Goal: Task Accomplishment & Management: Use online tool/utility

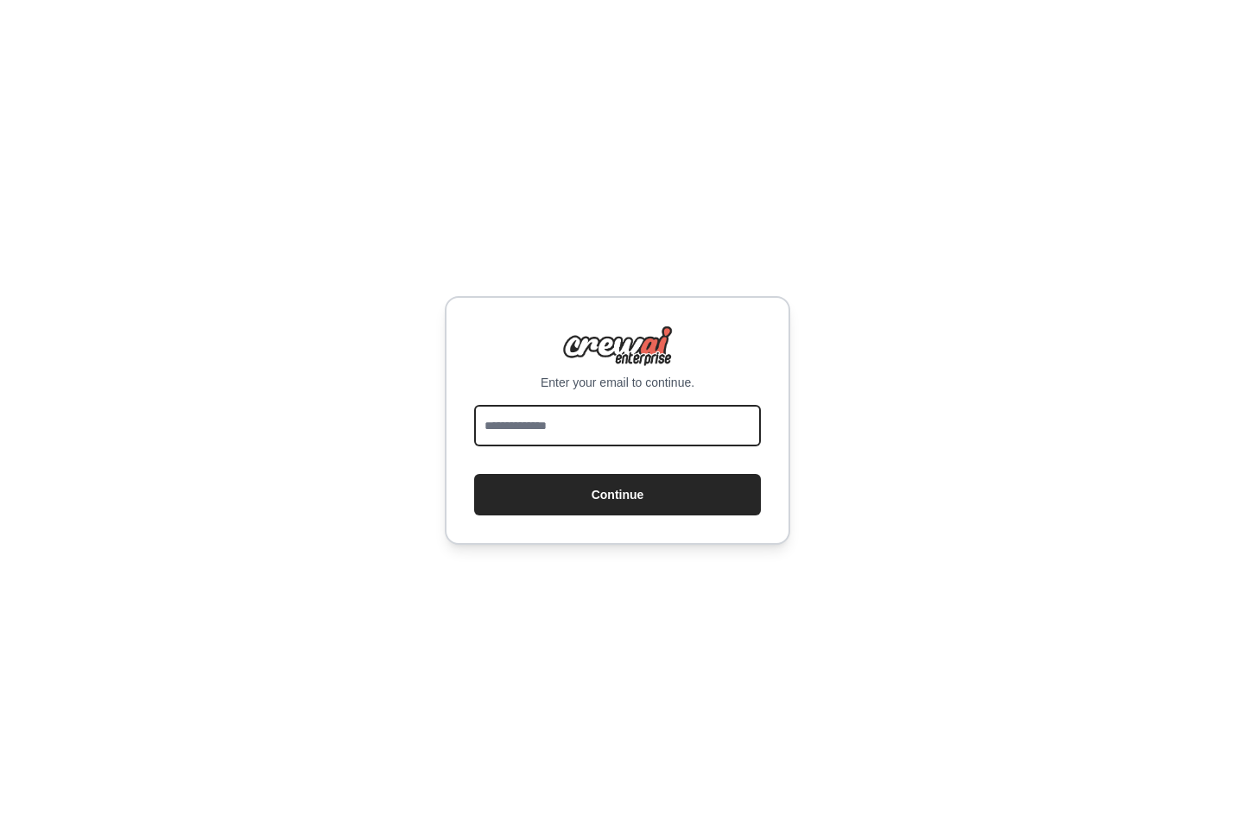
click at [653, 430] on input "email" at bounding box center [617, 425] width 287 height 41
type input "**********"
click at [474, 474] on button "Continue" at bounding box center [617, 494] width 287 height 41
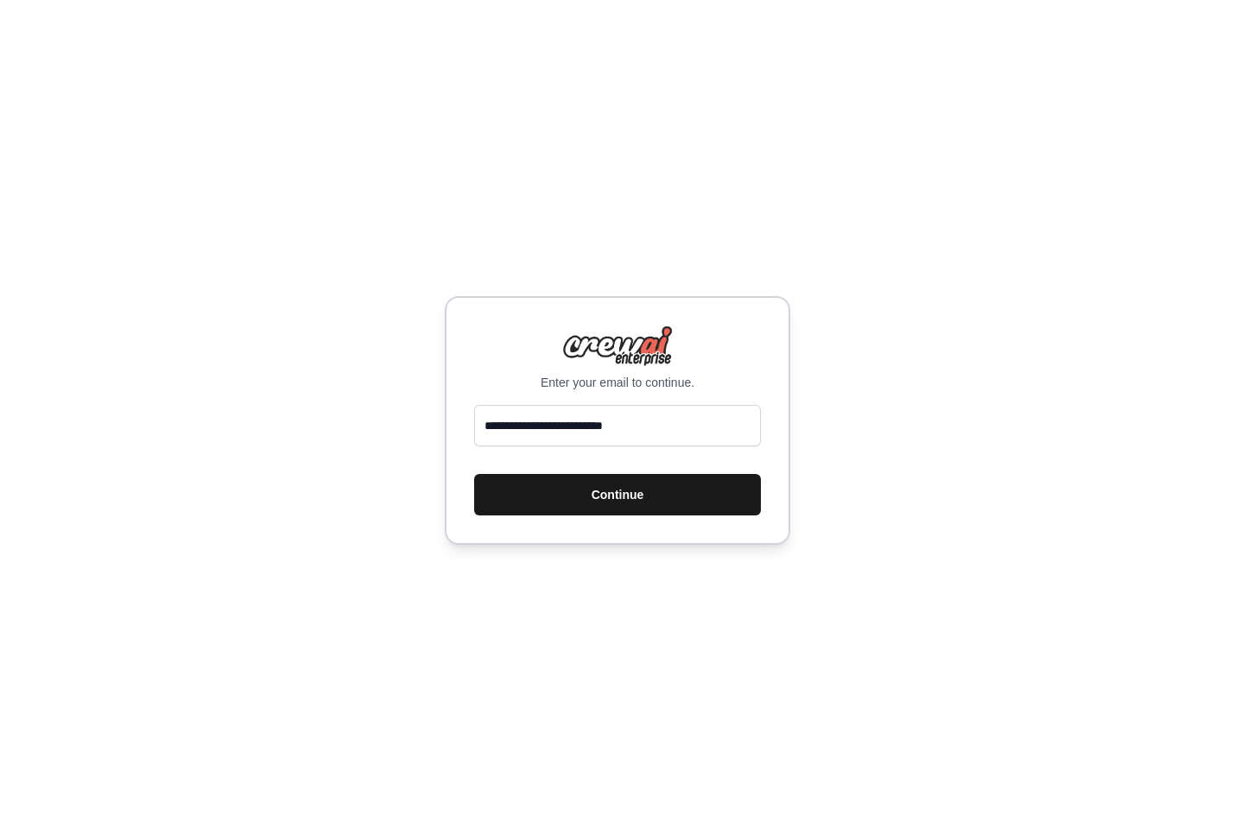
click at [590, 489] on button "Continue" at bounding box center [617, 494] width 287 height 41
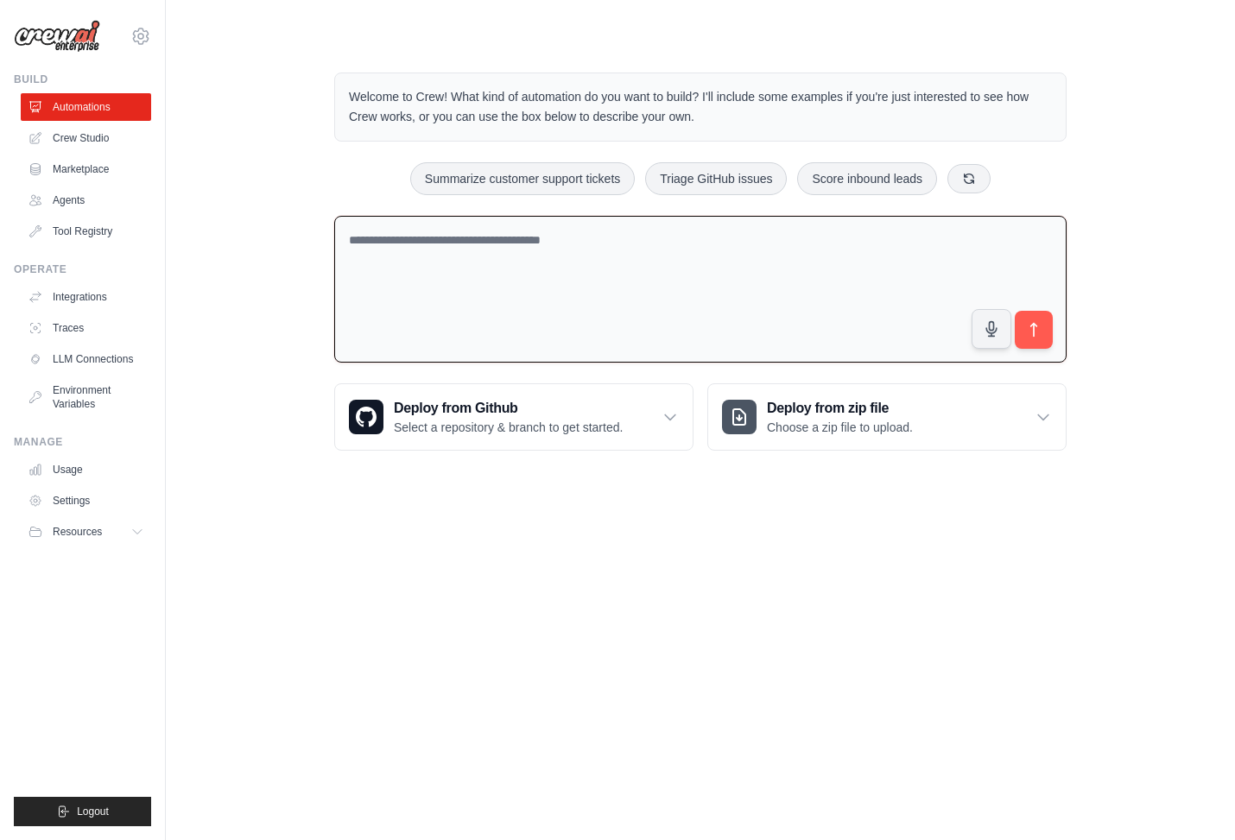
click at [496, 283] on textarea at bounding box center [700, 290] width 732 height 148
click at [82, 148] on link "Crew Studio" at bounding box center [87, 138] width 130 height 28
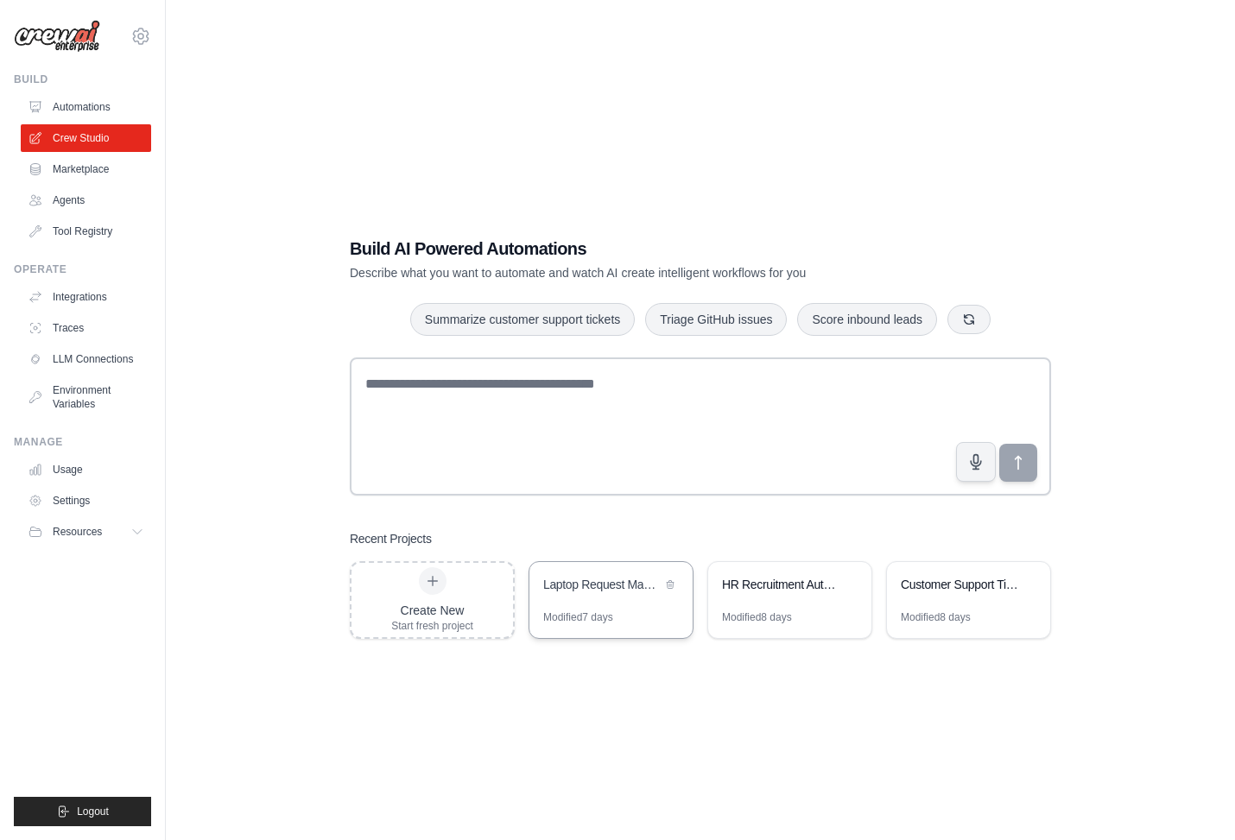
click at [636, 602] on div "Laptop Request Management System" at bounding box center [610, 586] width 163 height 48
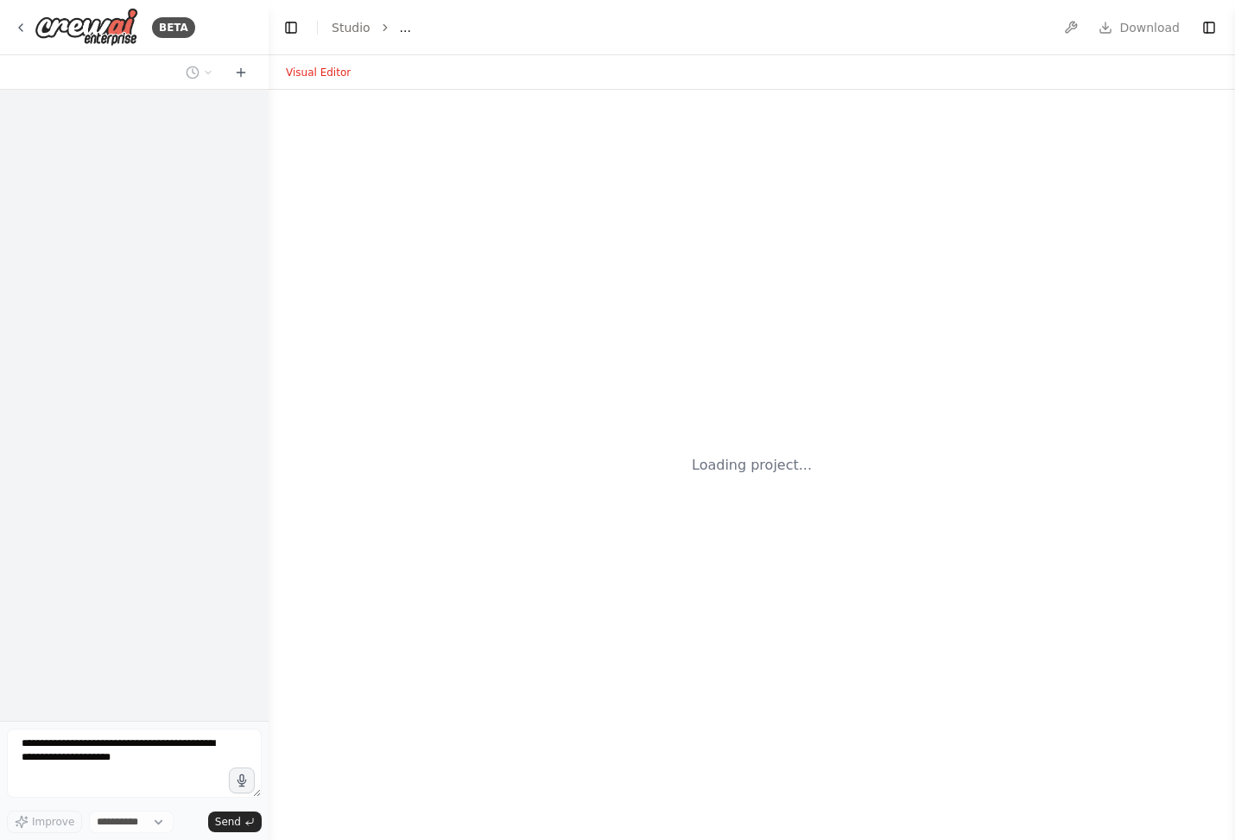
select select "****"
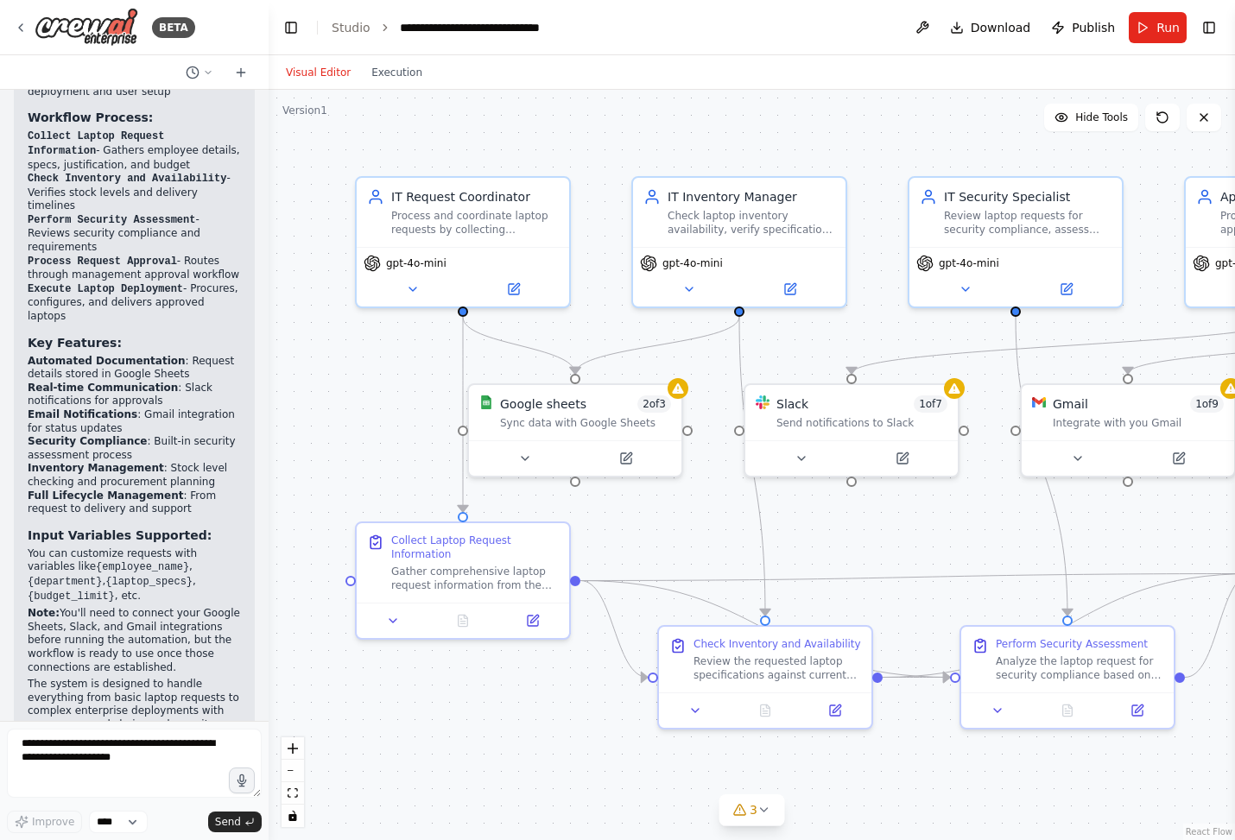
scroll to position [1793, 0]
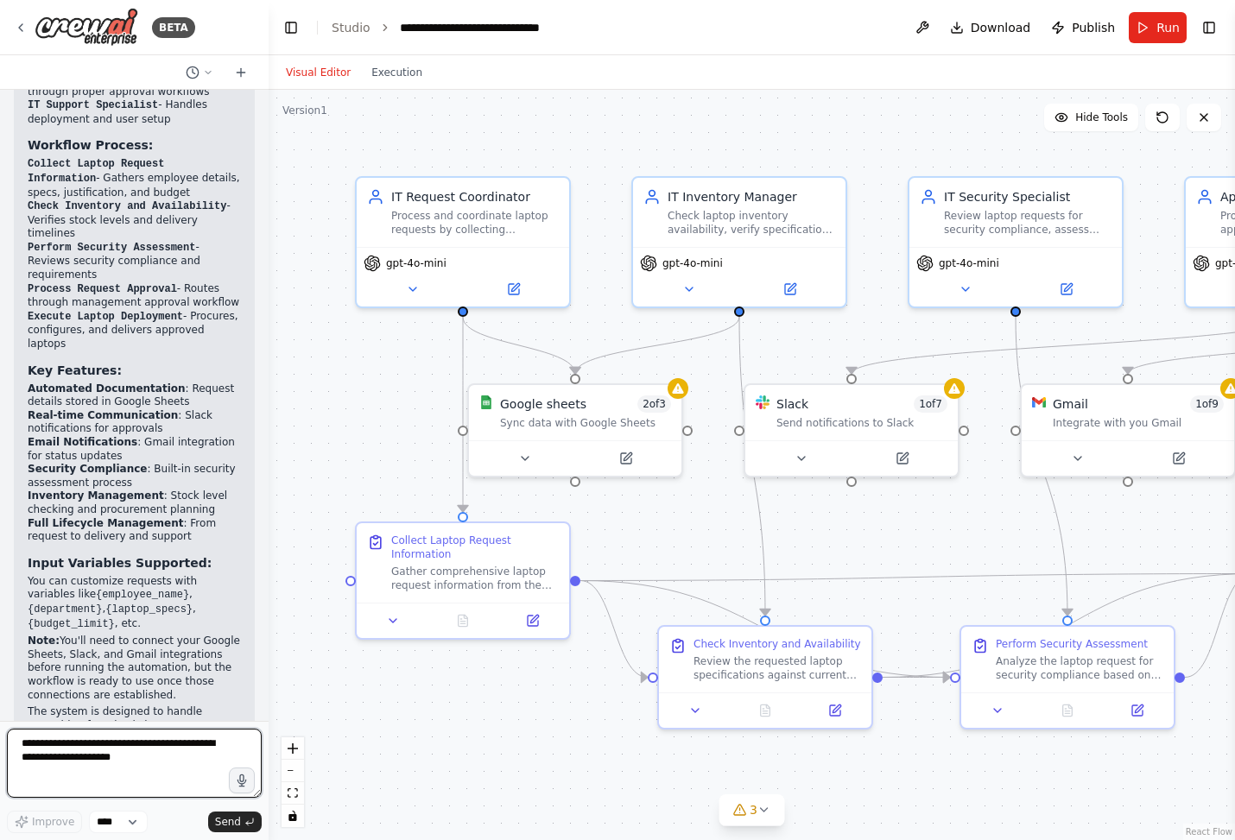
click at [98, 756] on textarea at bounding box center [134, 763] width 255 height 69
type textarea "**********"
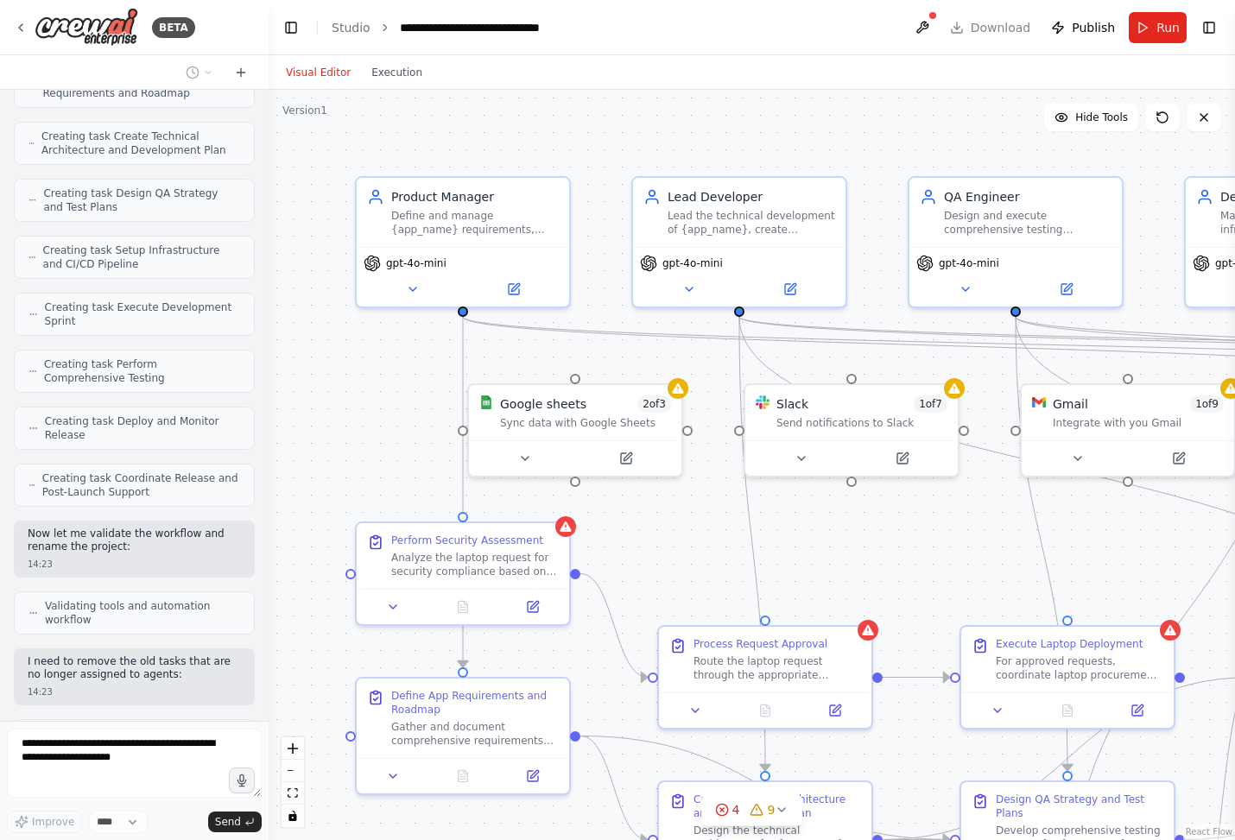
scroll to position [4013, 0]
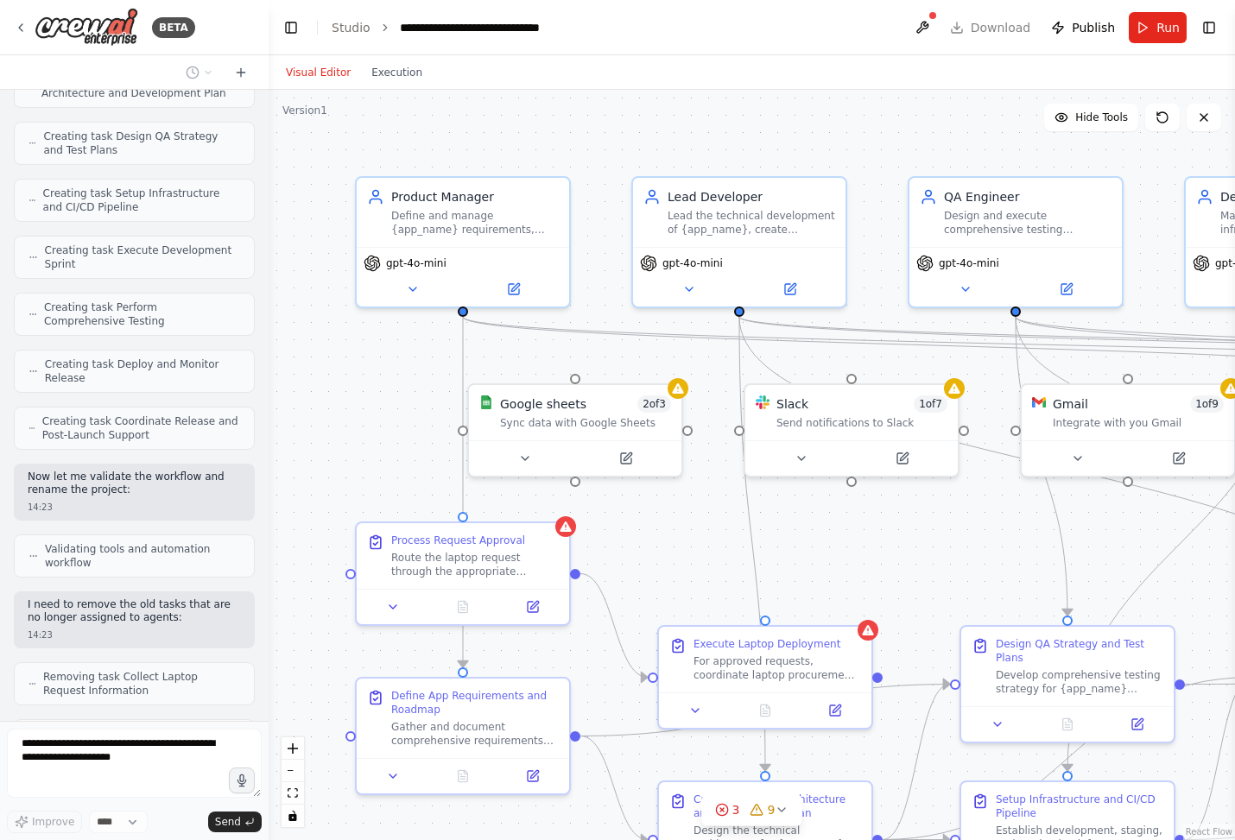
click at [444, 349] on div ".deletable-edge-delete-btn { width: 20px; height: 20px; border: 0px solid #ffff…" at bounding box center [751, 465] width 966 height 750
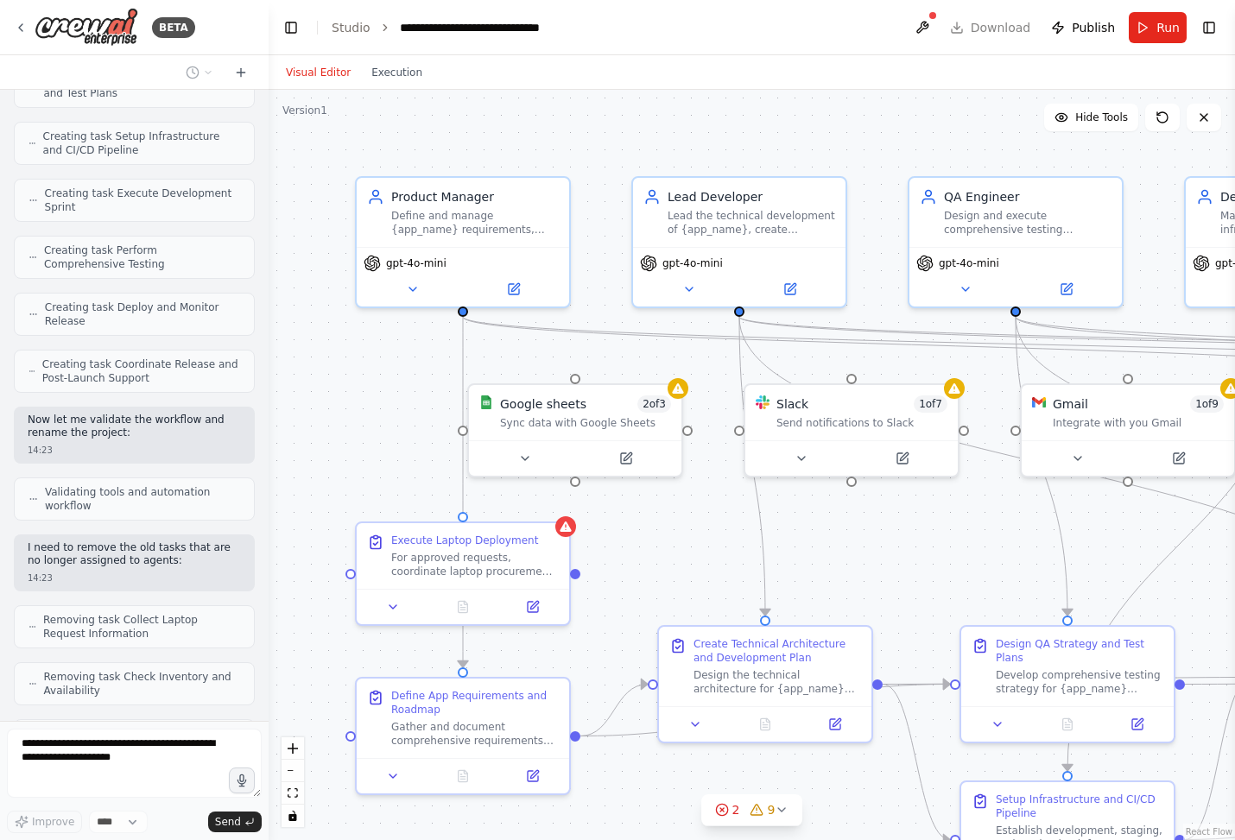
scroll to position [4127, 0]
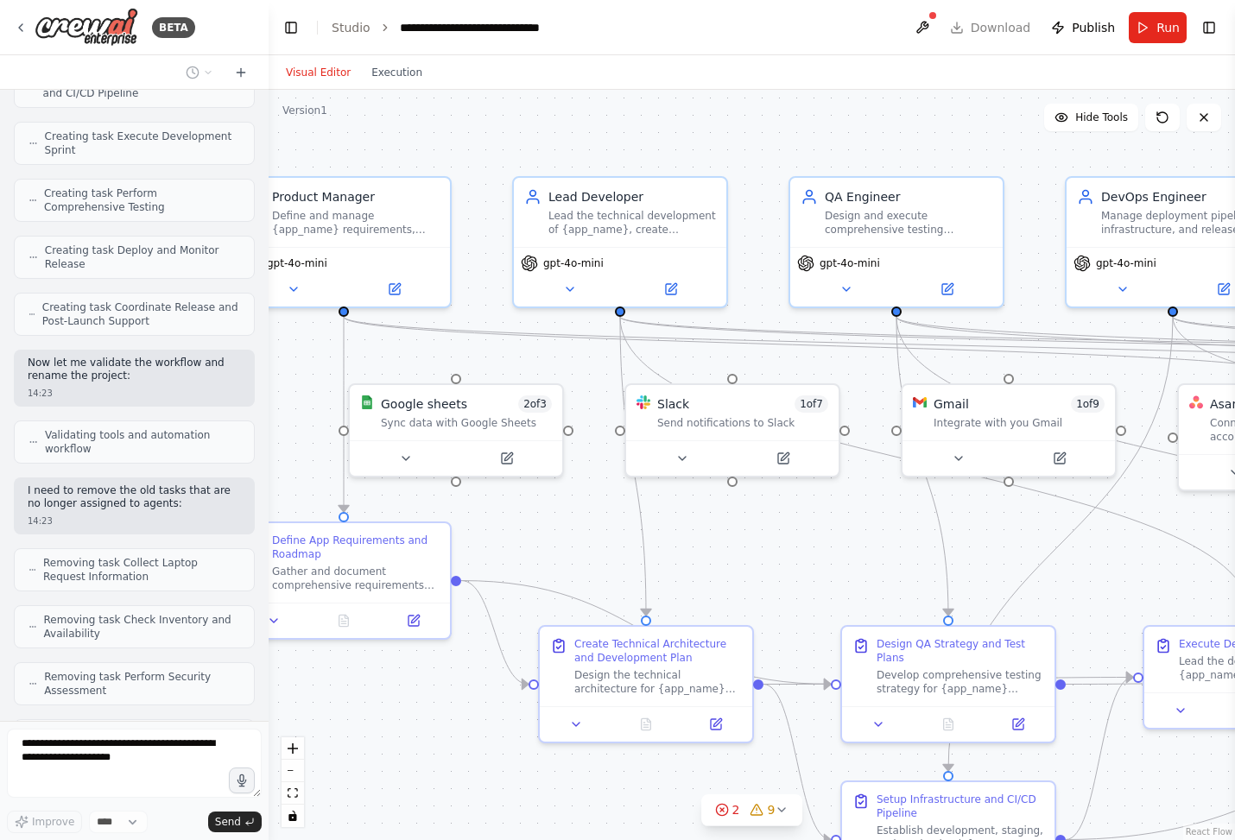
drag, startPoint x: 707, startPoint y: 148, endPoint x: 588, endPoint y: 148, distance: 119.1
click at [588, 148] on div ".deletable-edge-delete-btn { width: 20px; height: 20px; border: 0px solid #ffff…" at bounding box center [751, 465] width 966 height 750
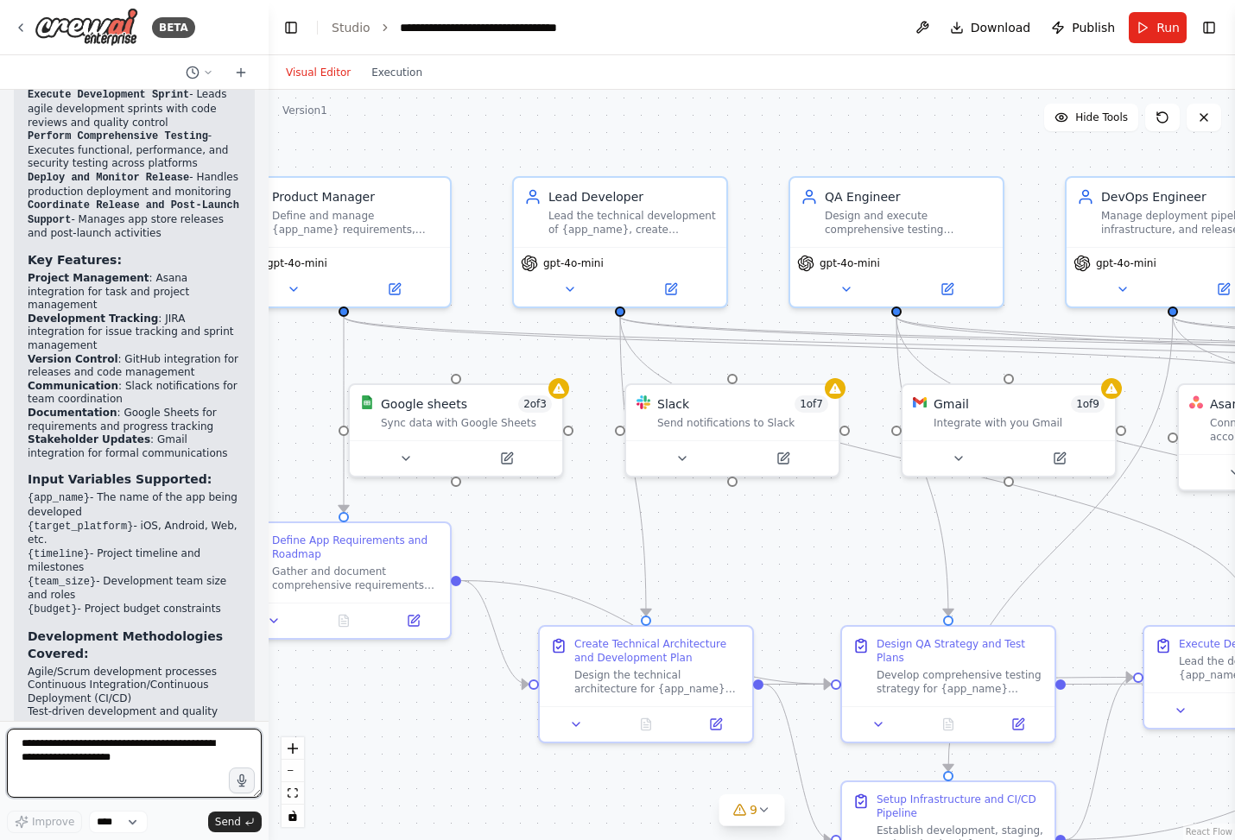
scroll to position [5654, 0]
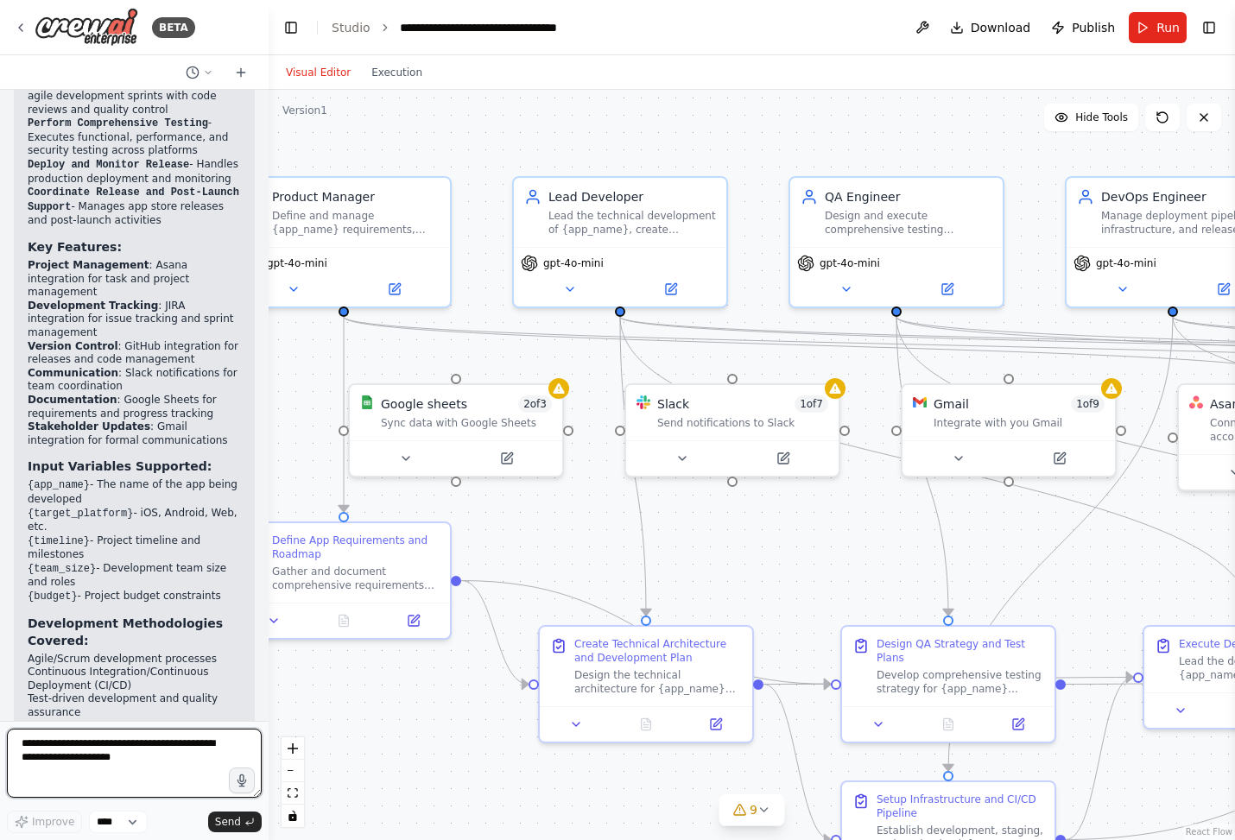
click at [149, 772] on textarea at bounding box center [134, 763] width 255 height 69
click at [24, 23] on icon at bounding box center [21, 28] width 14 height 14
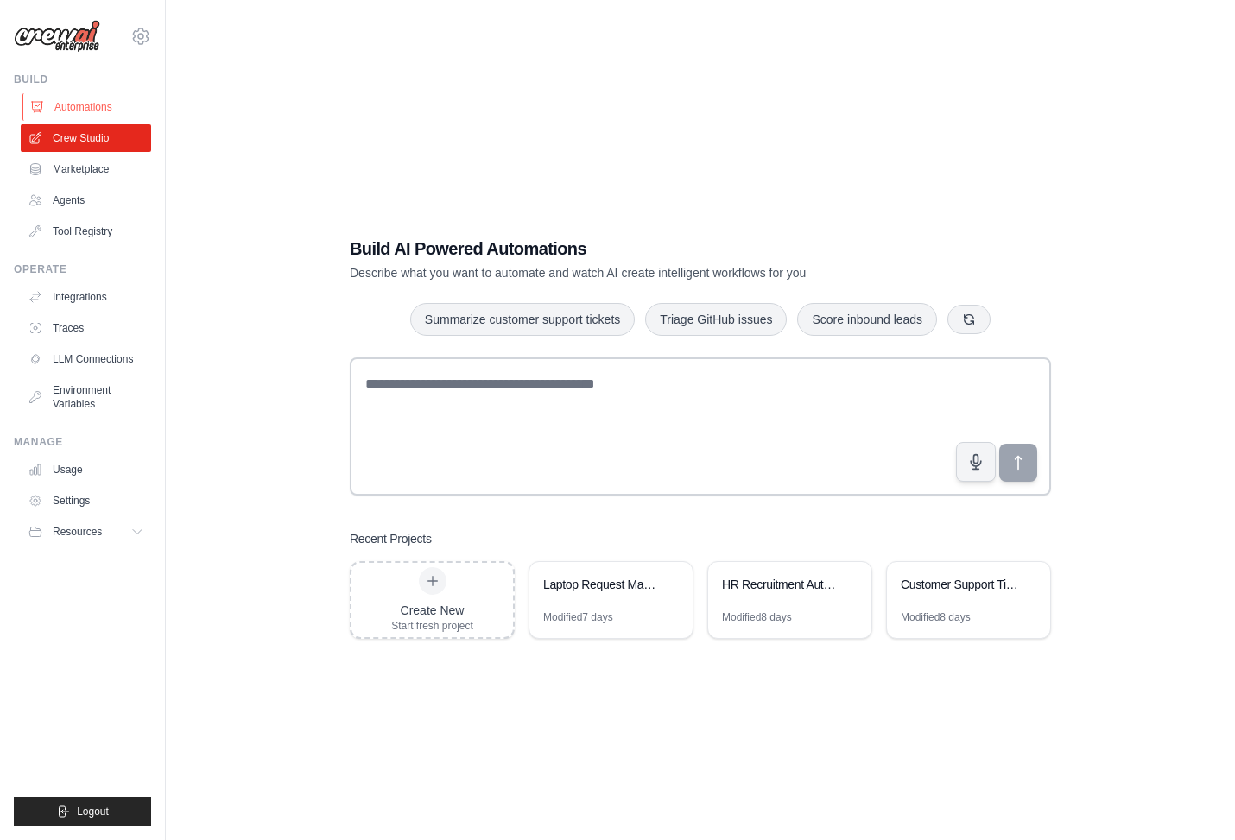
click at [74, 100] on link "Automations" at bounding box center [87, 107] width 130 height 28
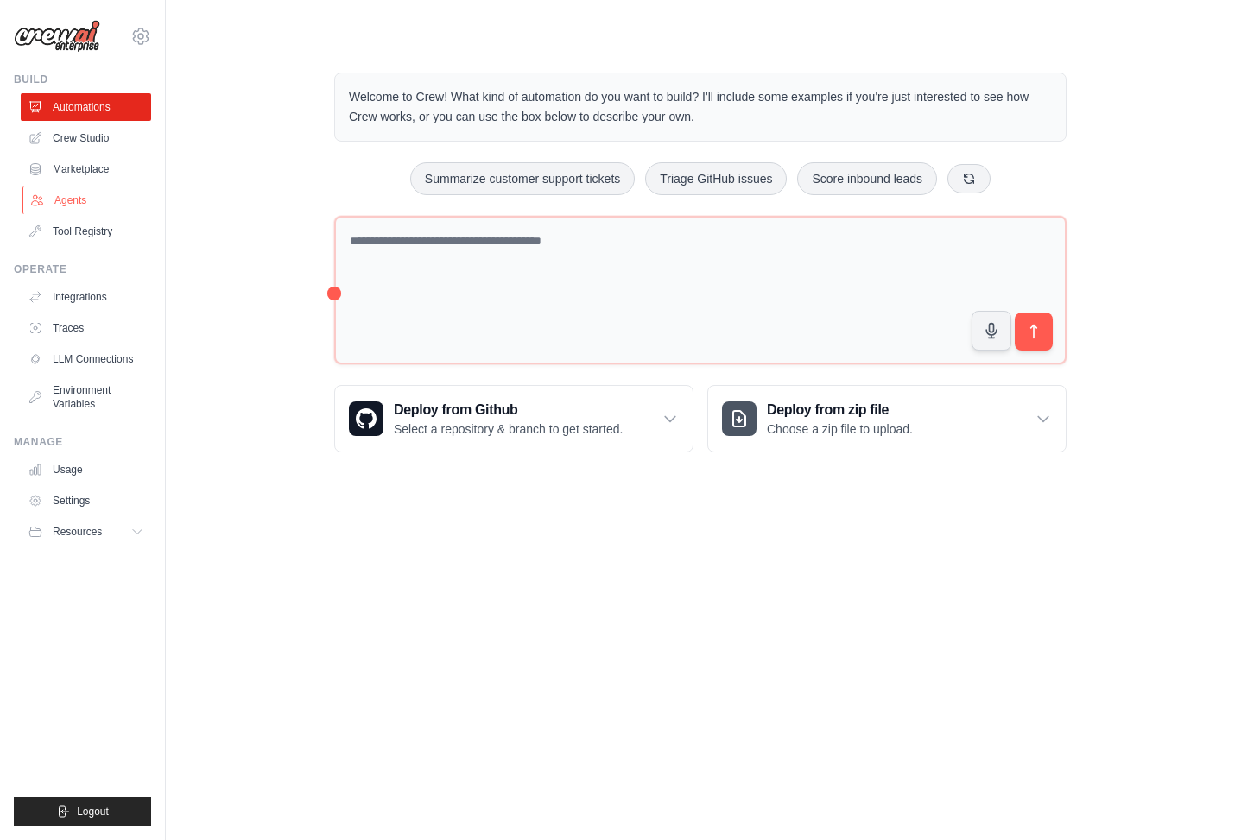
click at [69, 199] on link "Agents" at bounding box center [87, 200] width 130 height 28
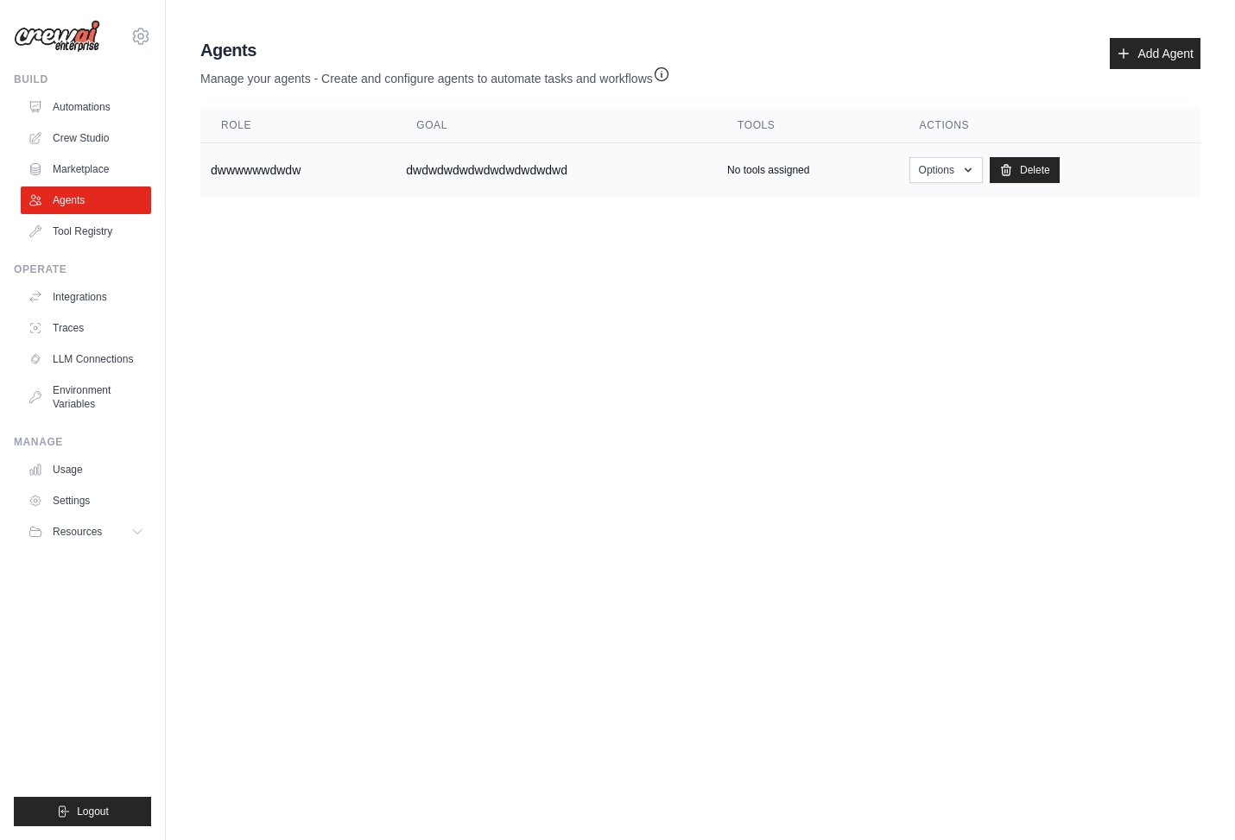
click at [395, 176] on td "dwwwwwwdwdw" at bounding box center [297, 170] width 195 height 54
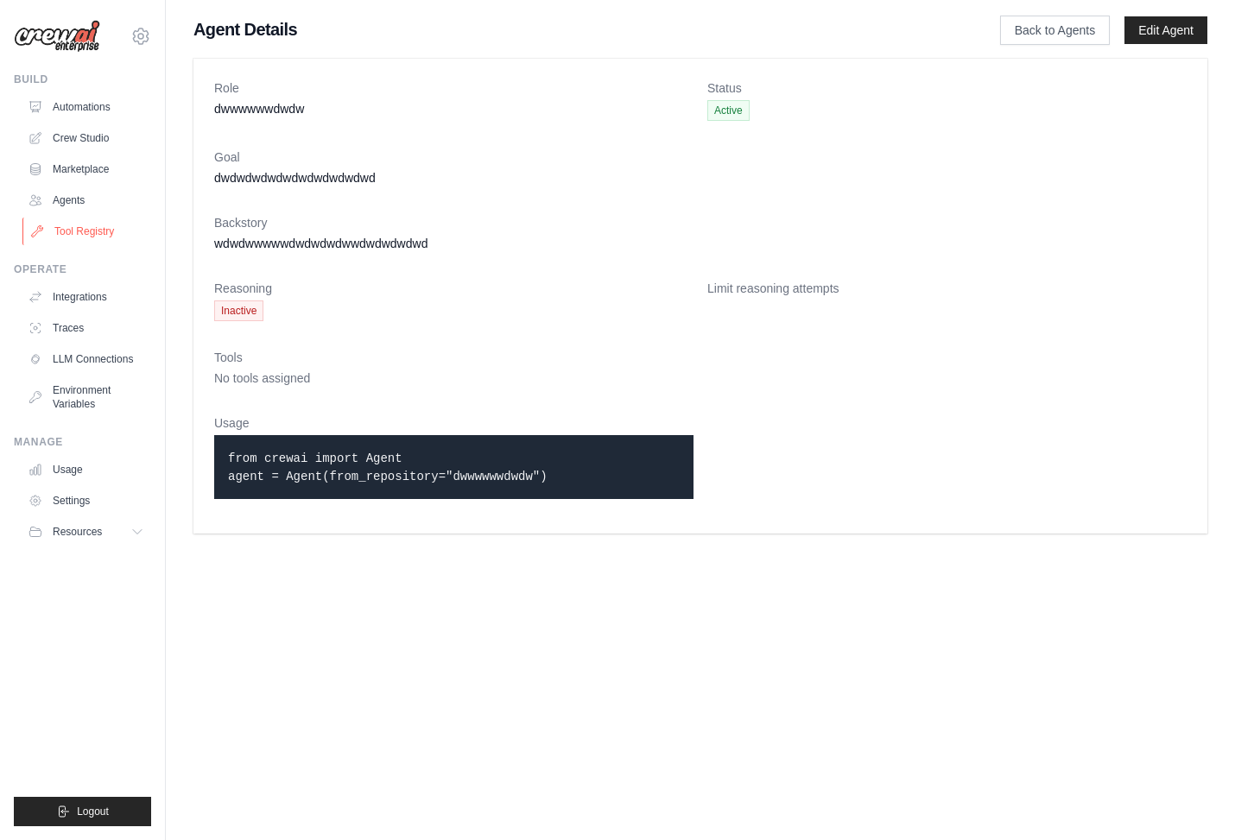
click at [78, 227] on link "Tool Registry" at bounding box center [87, 232] width 130 height 28
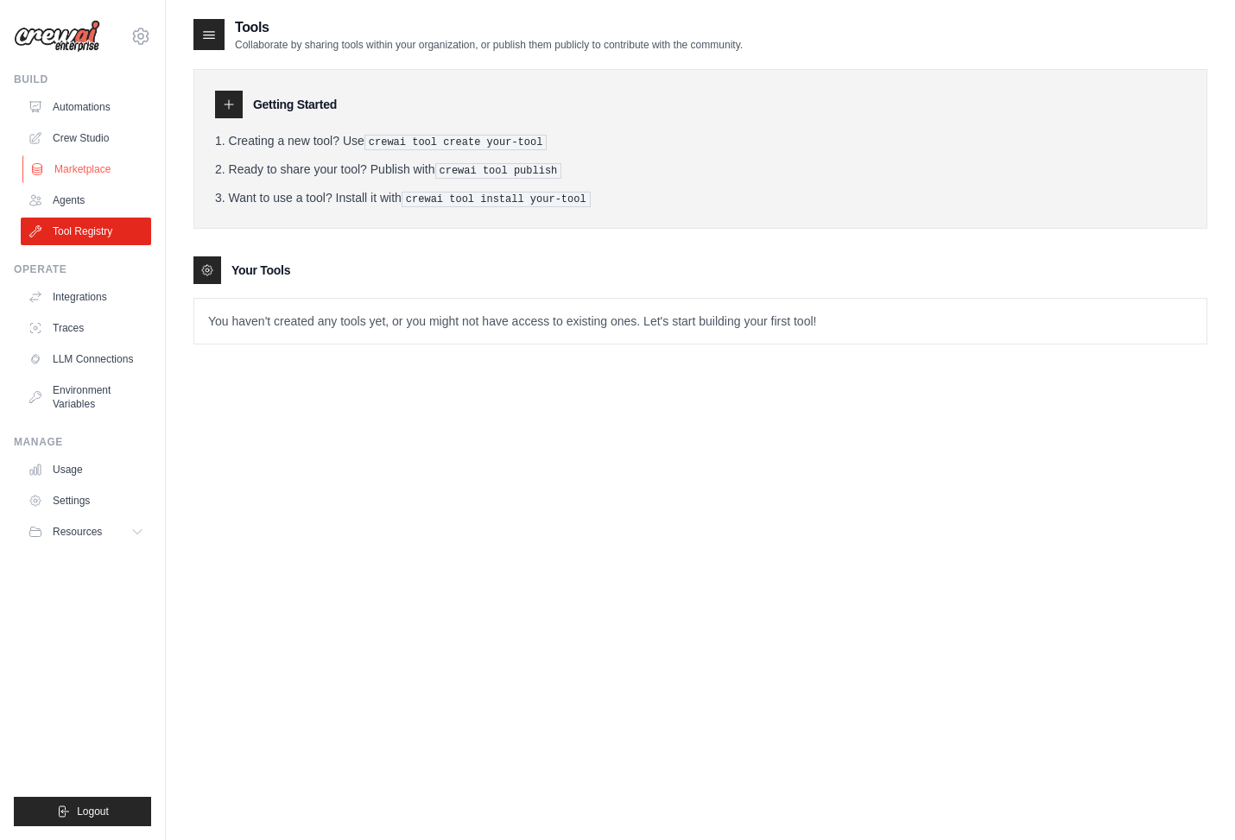
click at [106, 173] on link "Marketplace" at bounding box center [87, 169] width 130 height 28
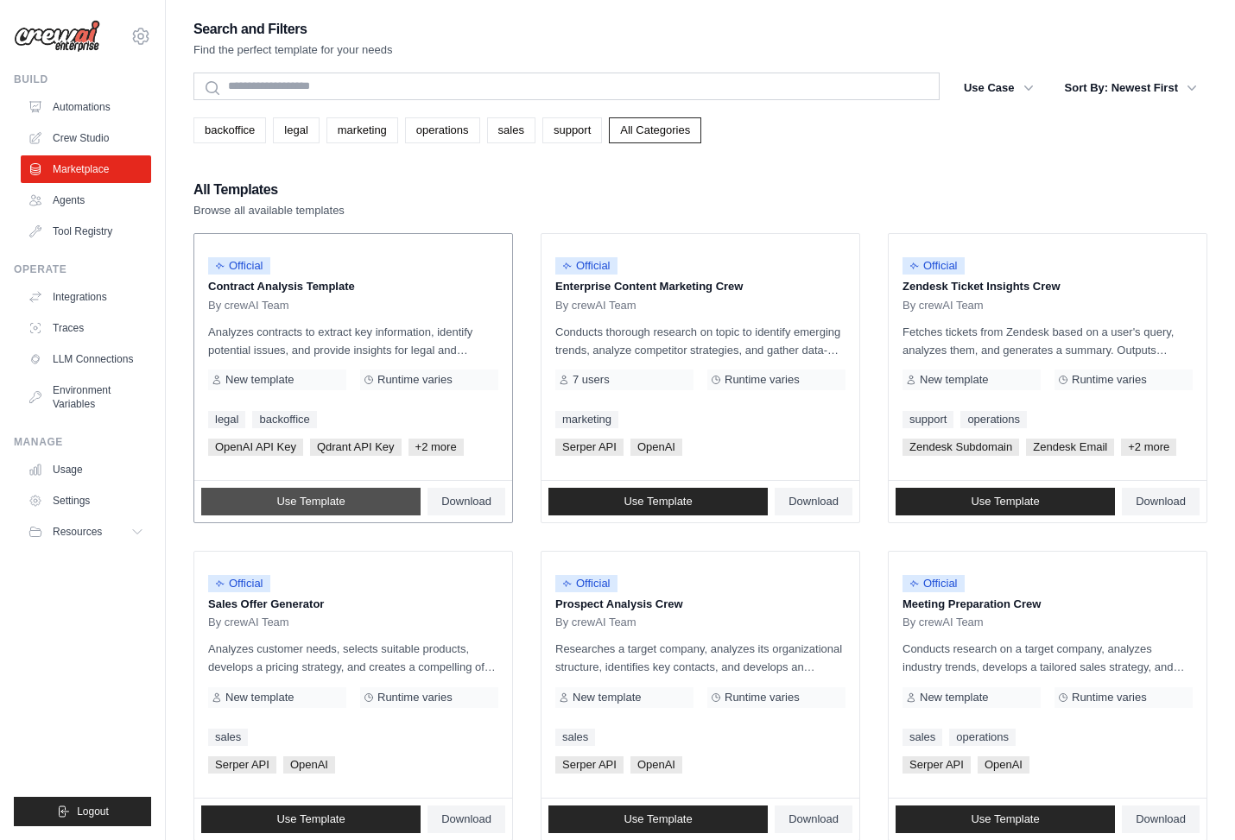
click at [386, 501] on link "Use Template" at bounding box center [310, 502] width 219 height 28
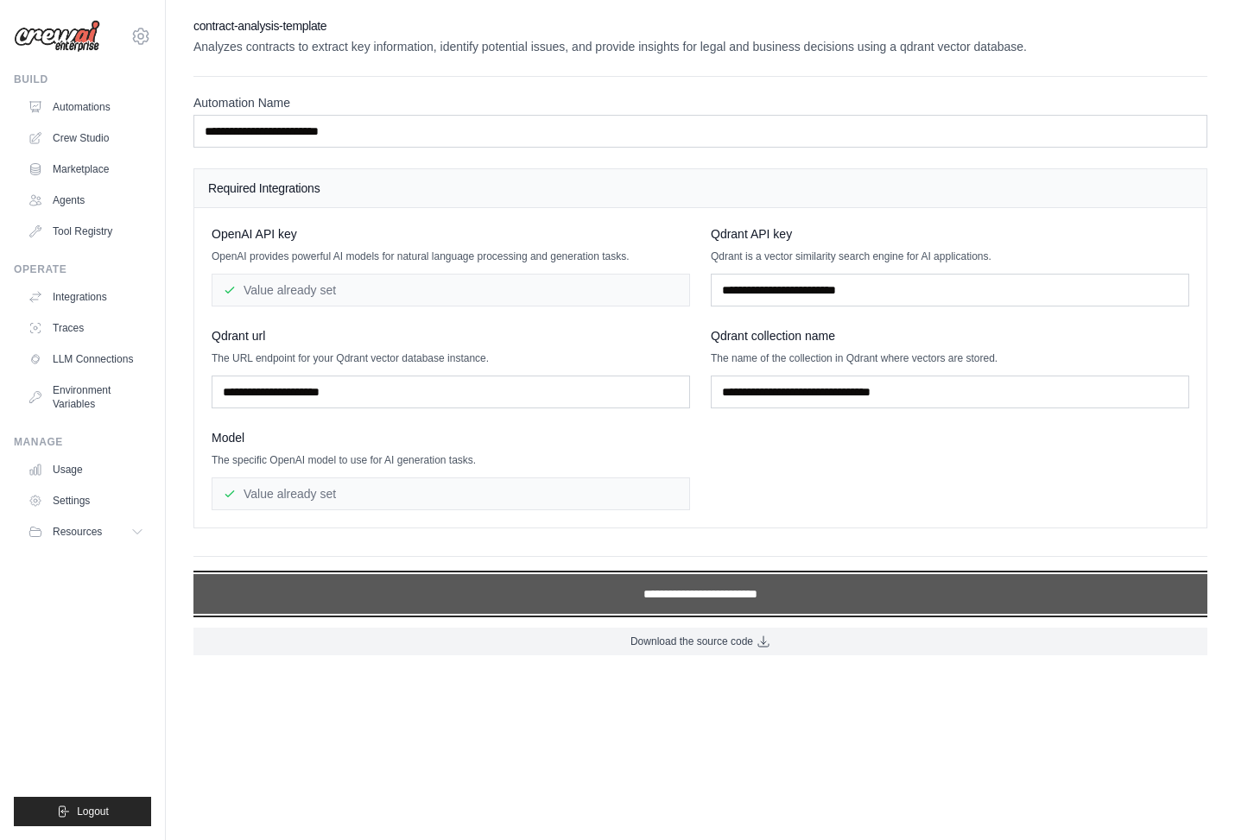
click at [477, 581] on input "**********" at bounding box center [699, 594] width 1013 height 40
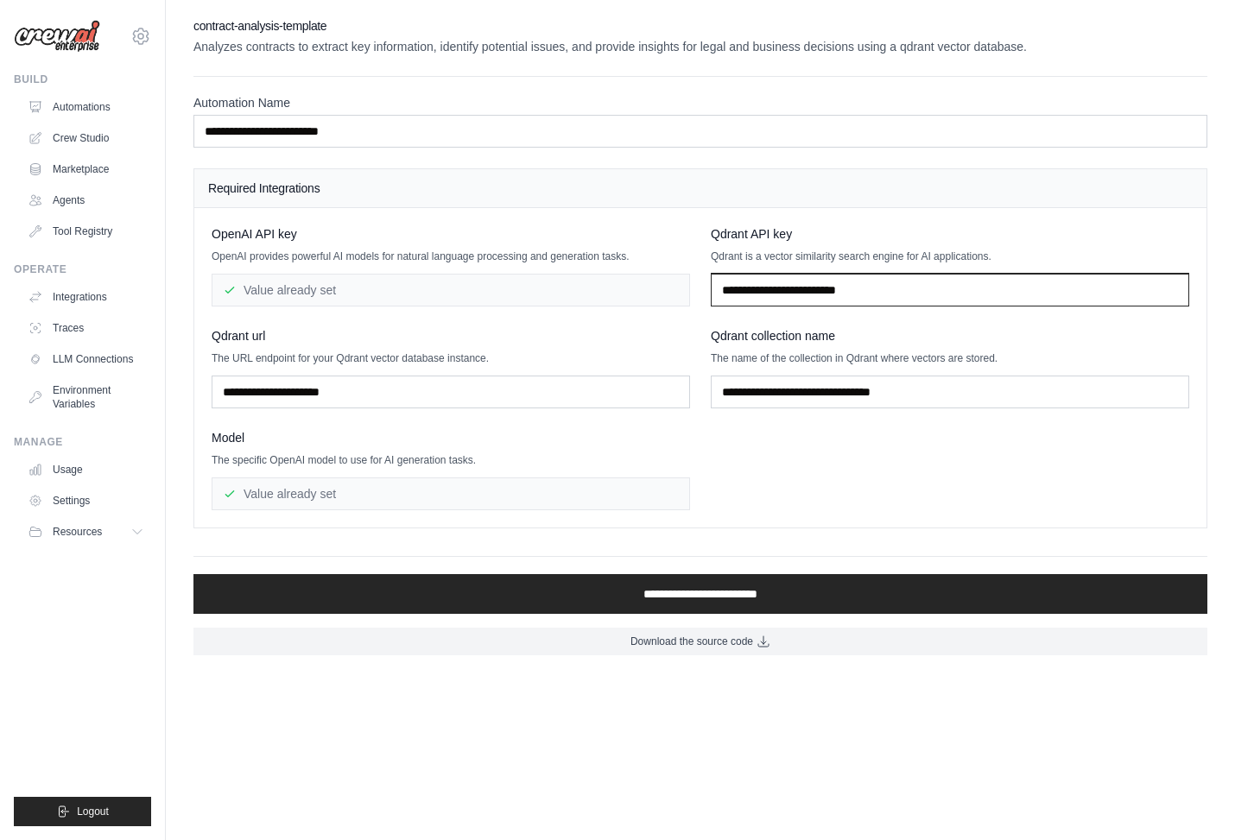
click at [805, 283] on input "text" at bounding box center [949, 290] width 478 height 33
click at [69, 102] on link "Automations" at bounding box center [87, 107] width 130 height 28
click at [70, 143] on link "Crew Studio" at bounding box center [87, 138] width 130 height 28
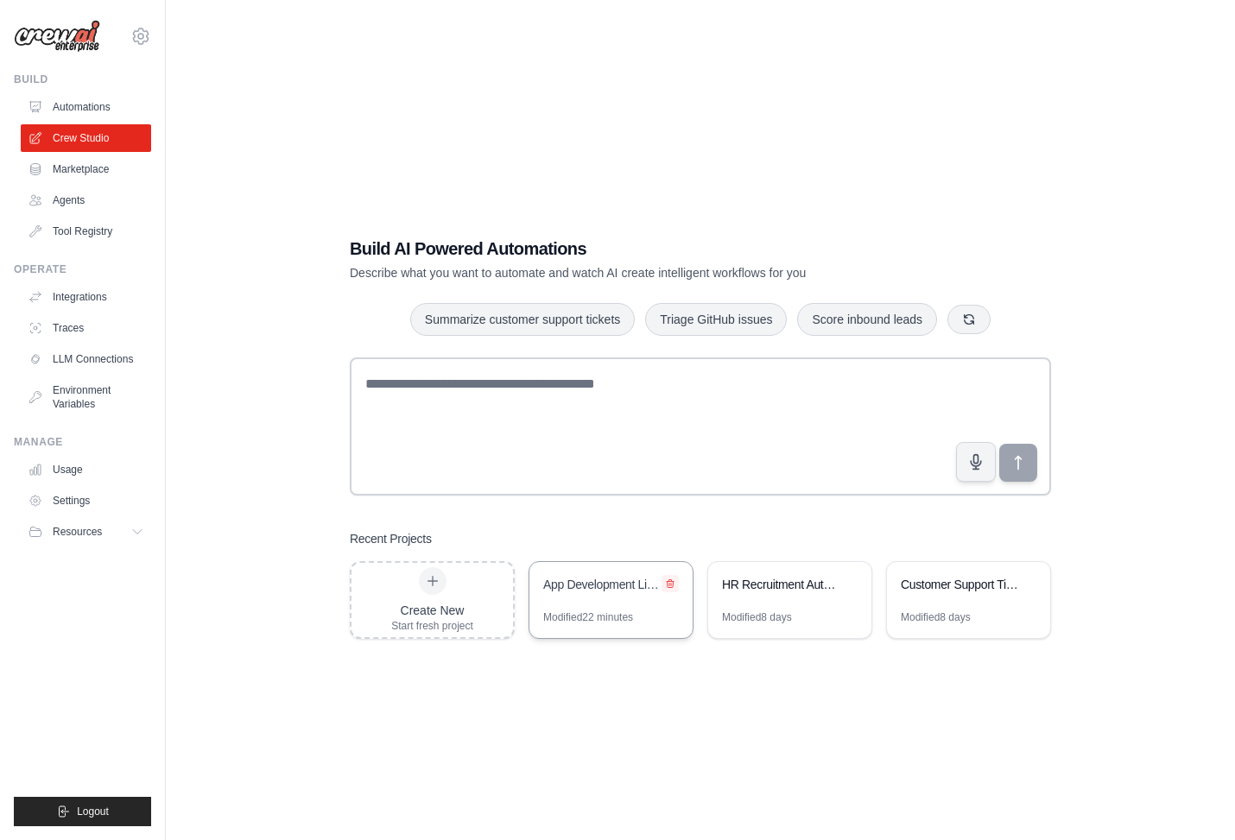
click at [672, 582] on icon at bounding box center [670, 583] width 10 height 10
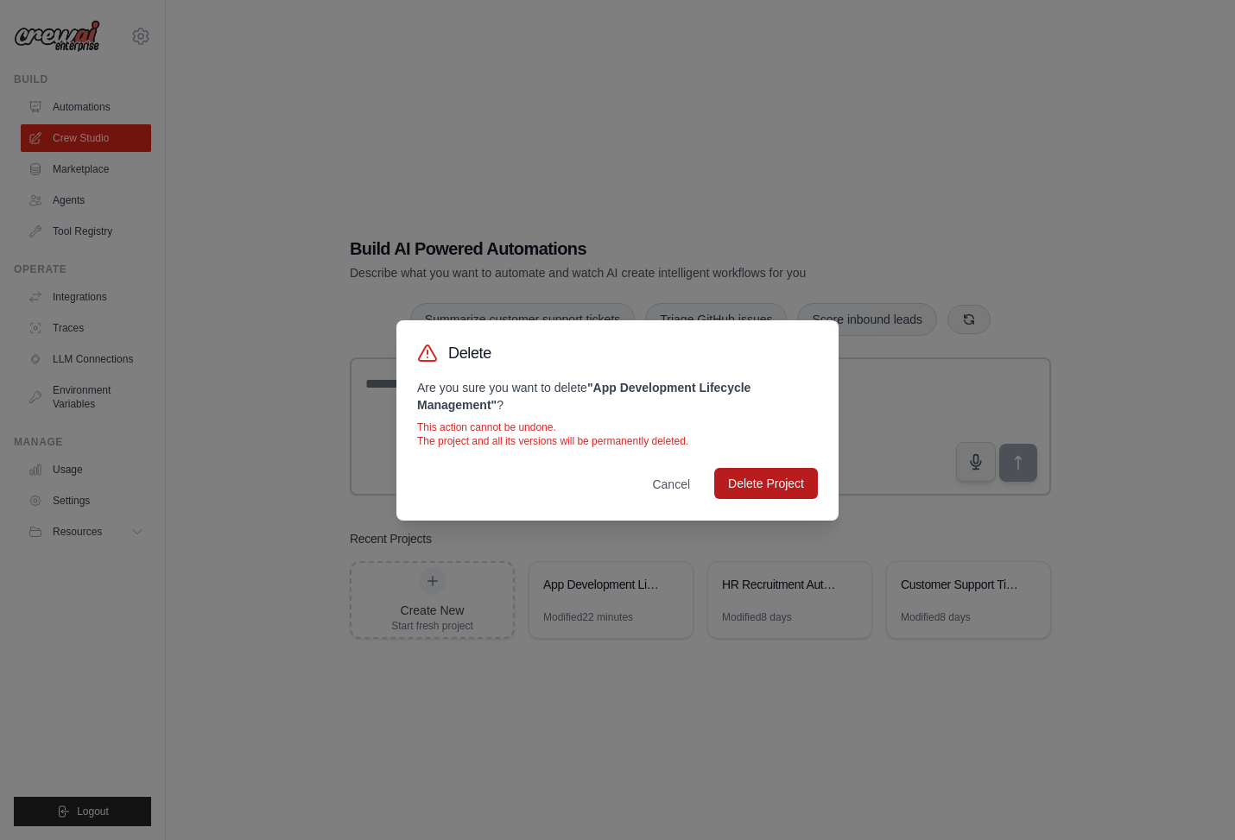
click at [750, 483] on button "Delete Project" at bounding box center [766, 483] width 104 height 31
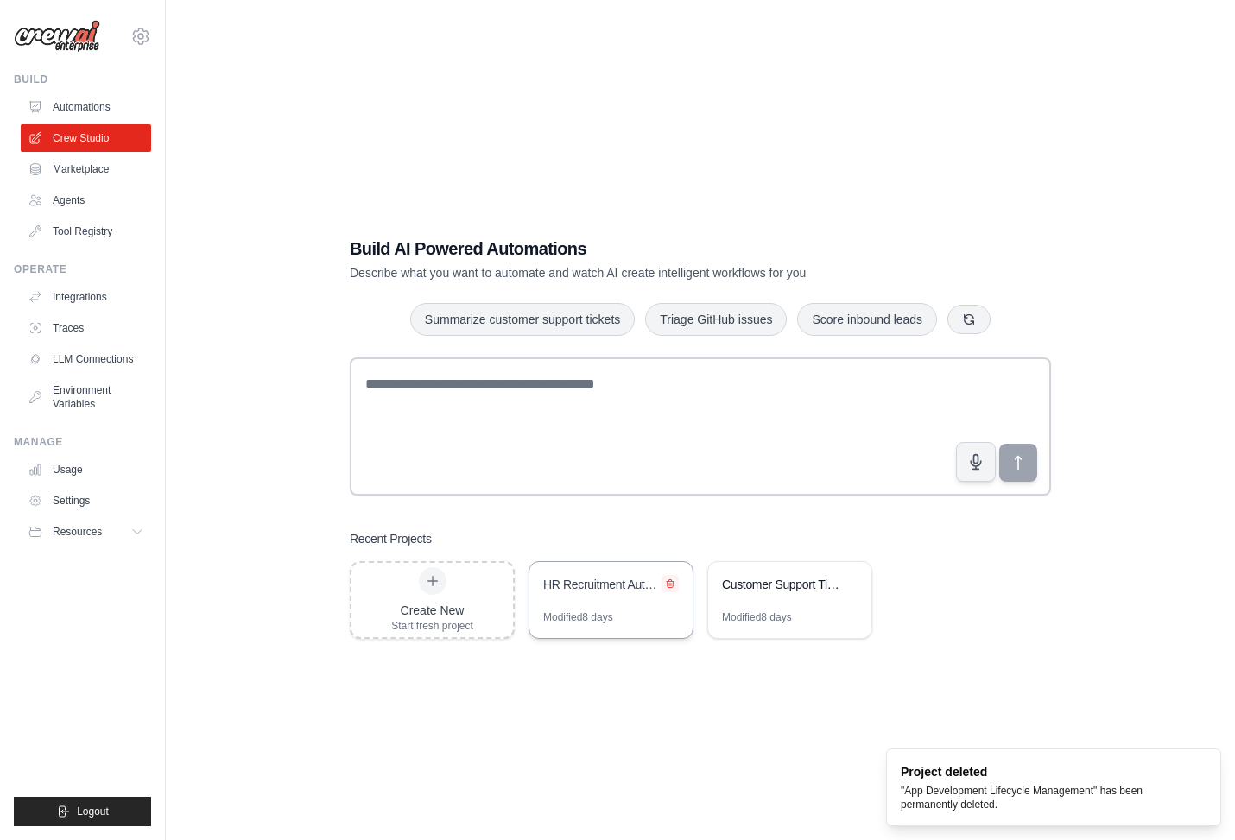
click at [671, 586] on icon at bounding box center [669, 583] width 7 height 8
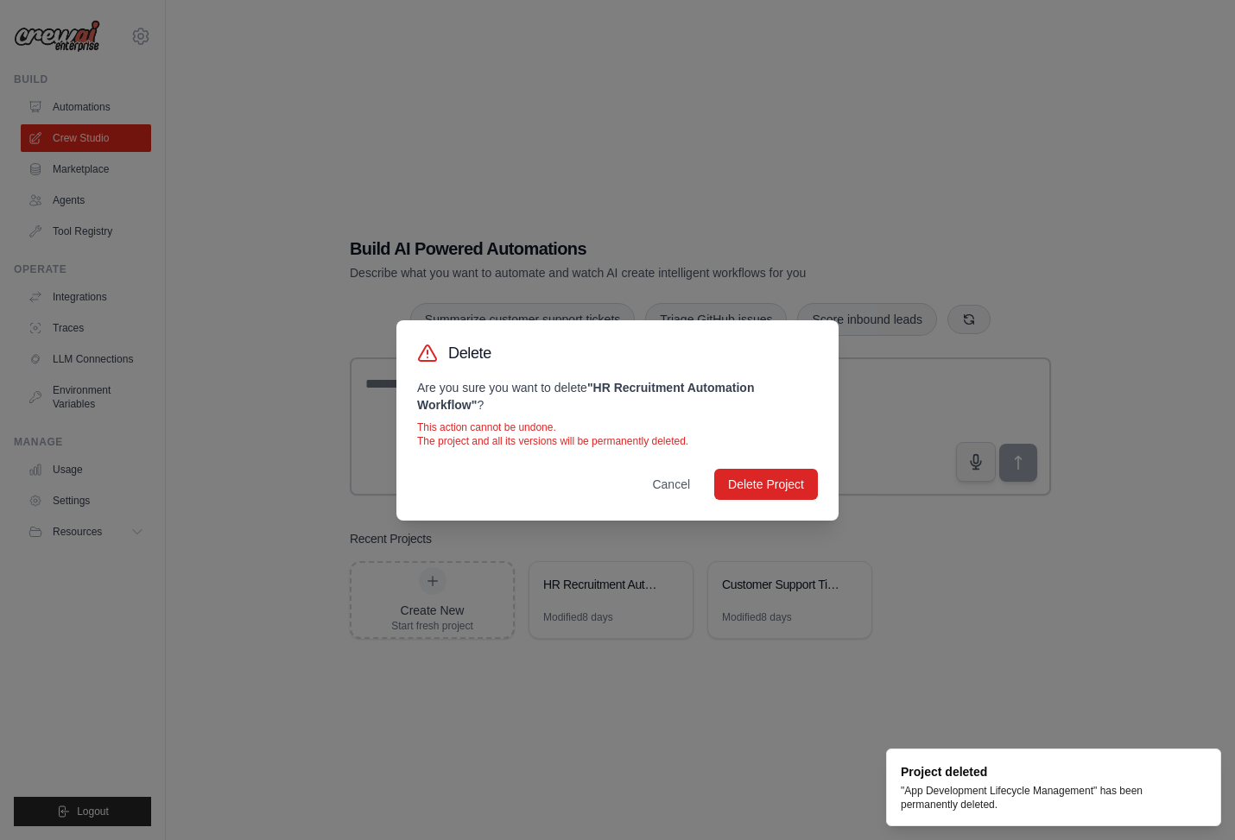
click at [764, 456] on div "Delete Are you sure you want to delete " HR Recruitment Automation Workflow " ?…" at bounding box center [617, 420] width 442 height 200
click at [753, 474] on button "Delete Project" at bounding box center [766, 483] width 104 height 31
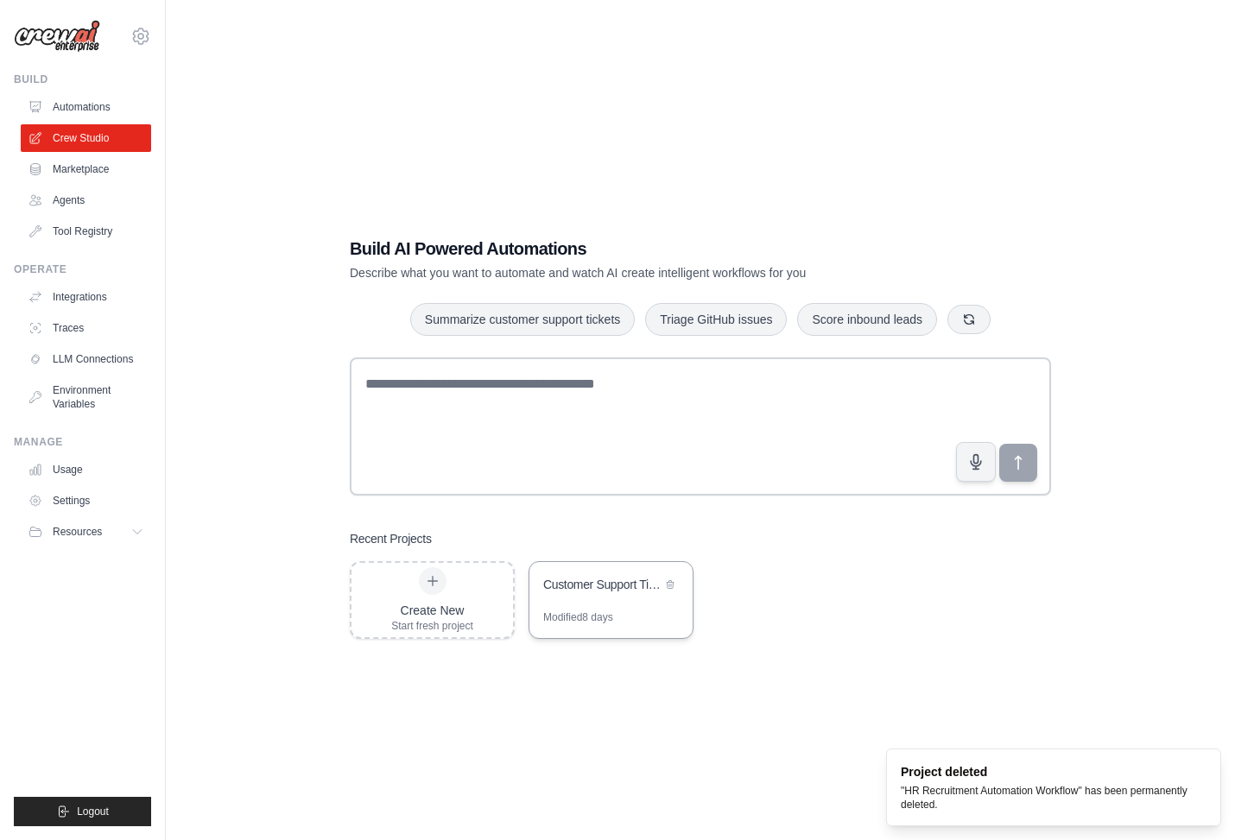
click at [684, 580] on div "Customer Support Ticket Automation" at bounding box center [610, 586] width 163 height 48
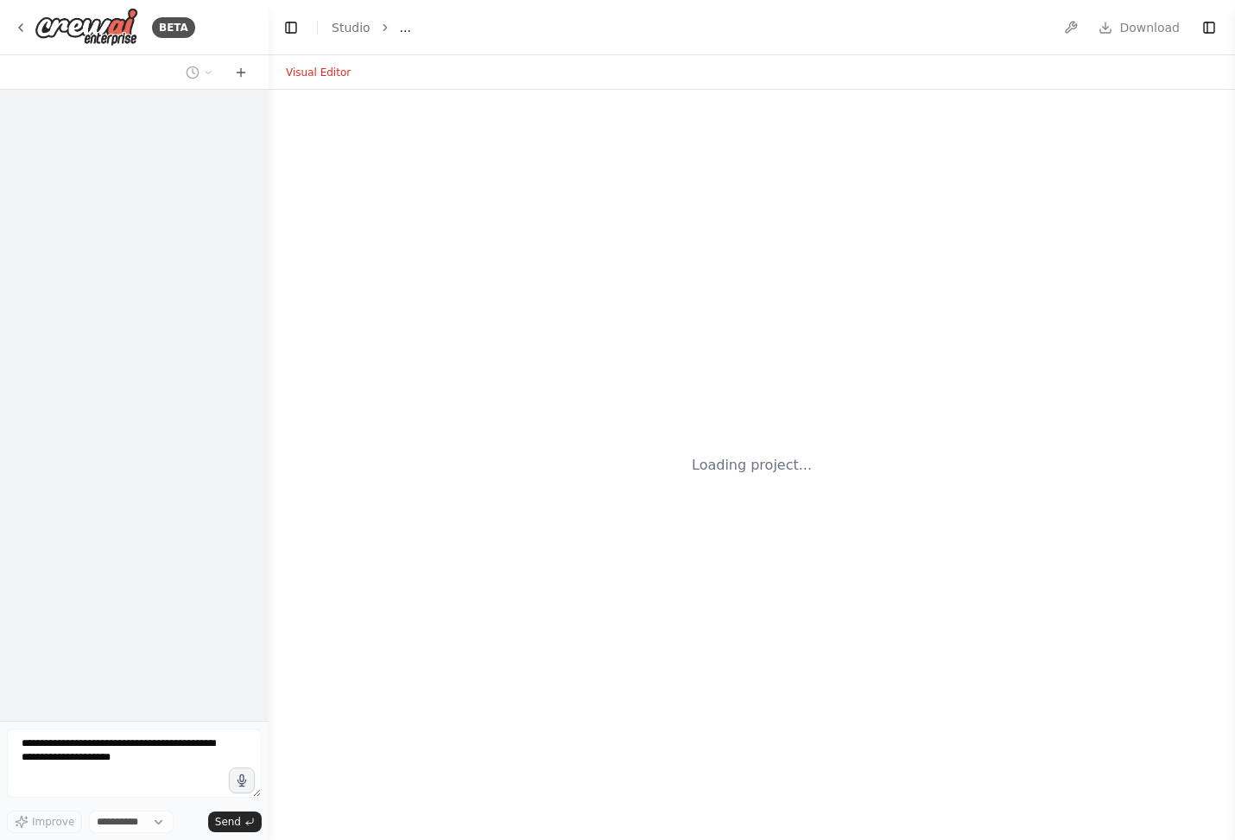
select select "****"
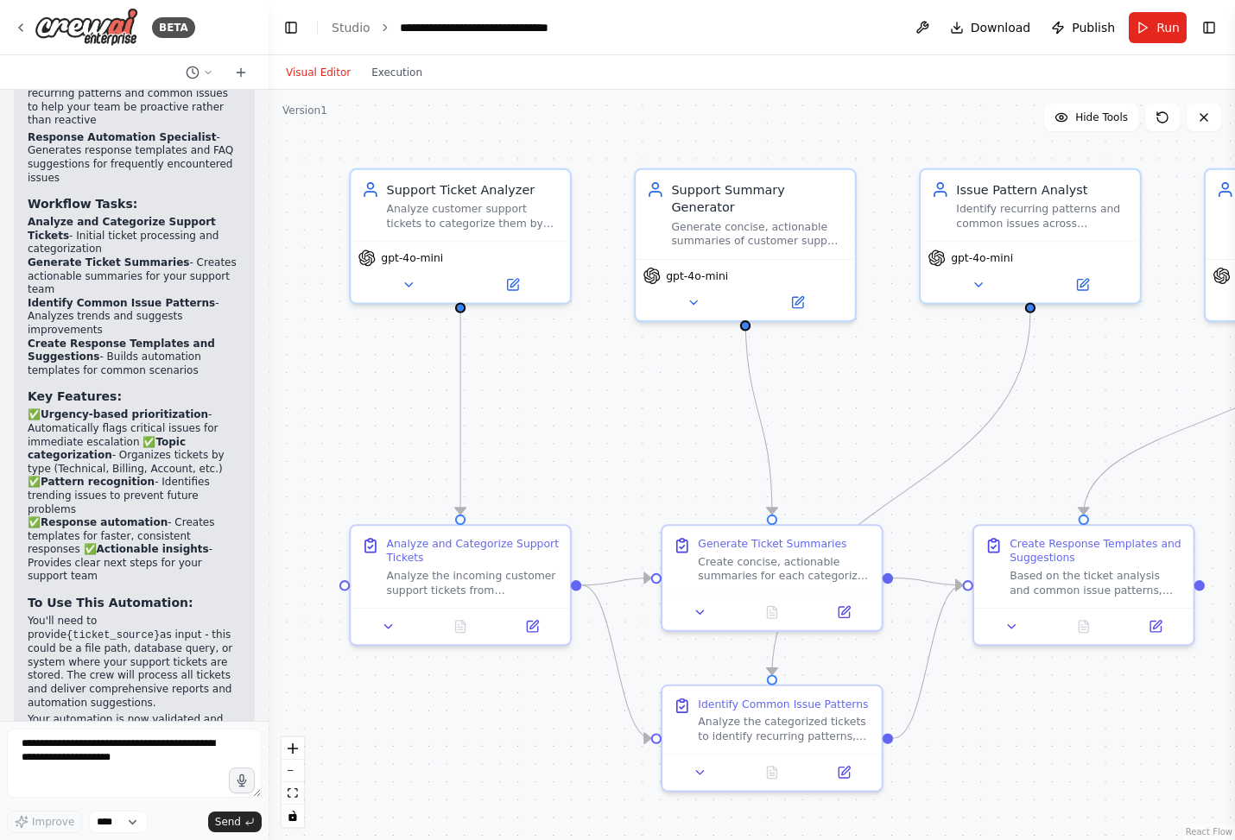
scroll to position [2359, 0]
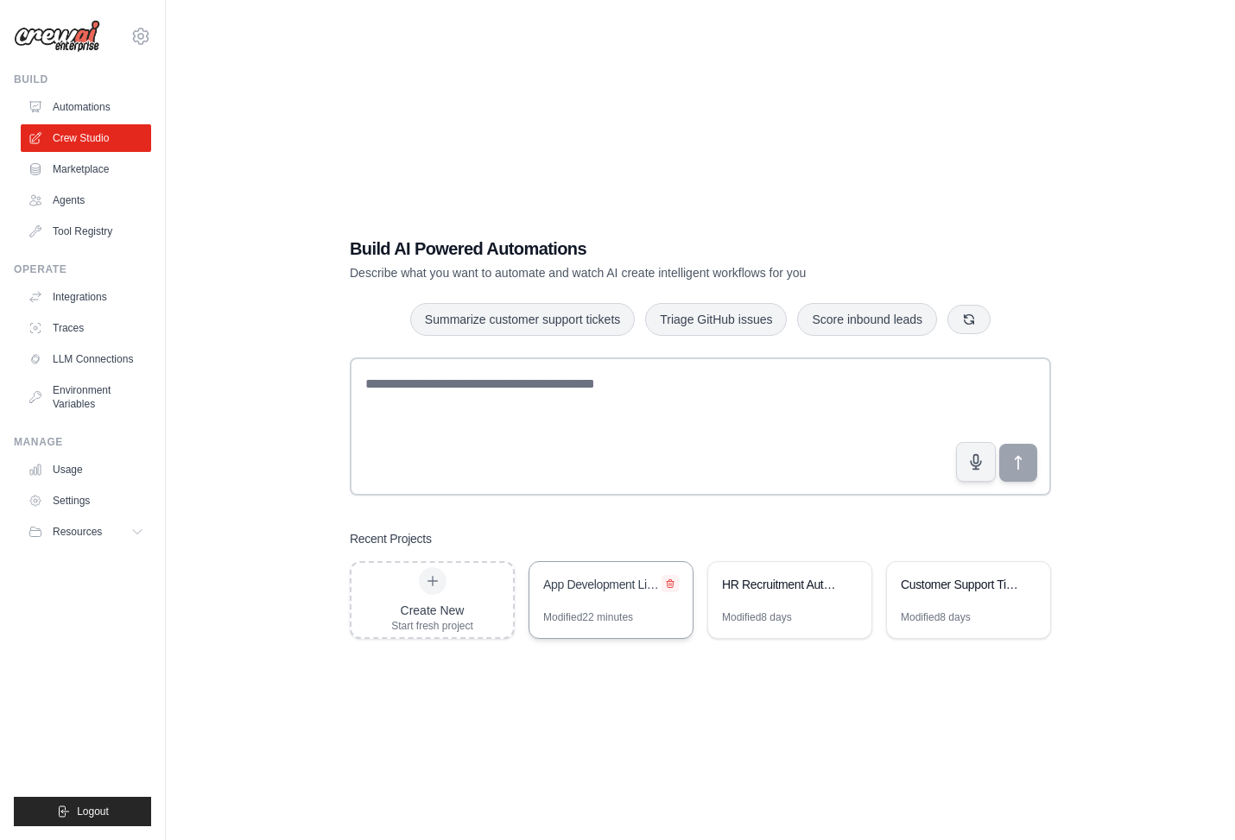
click at [668, 582] on icon at bounding box center [670, 583] width 10 height 10
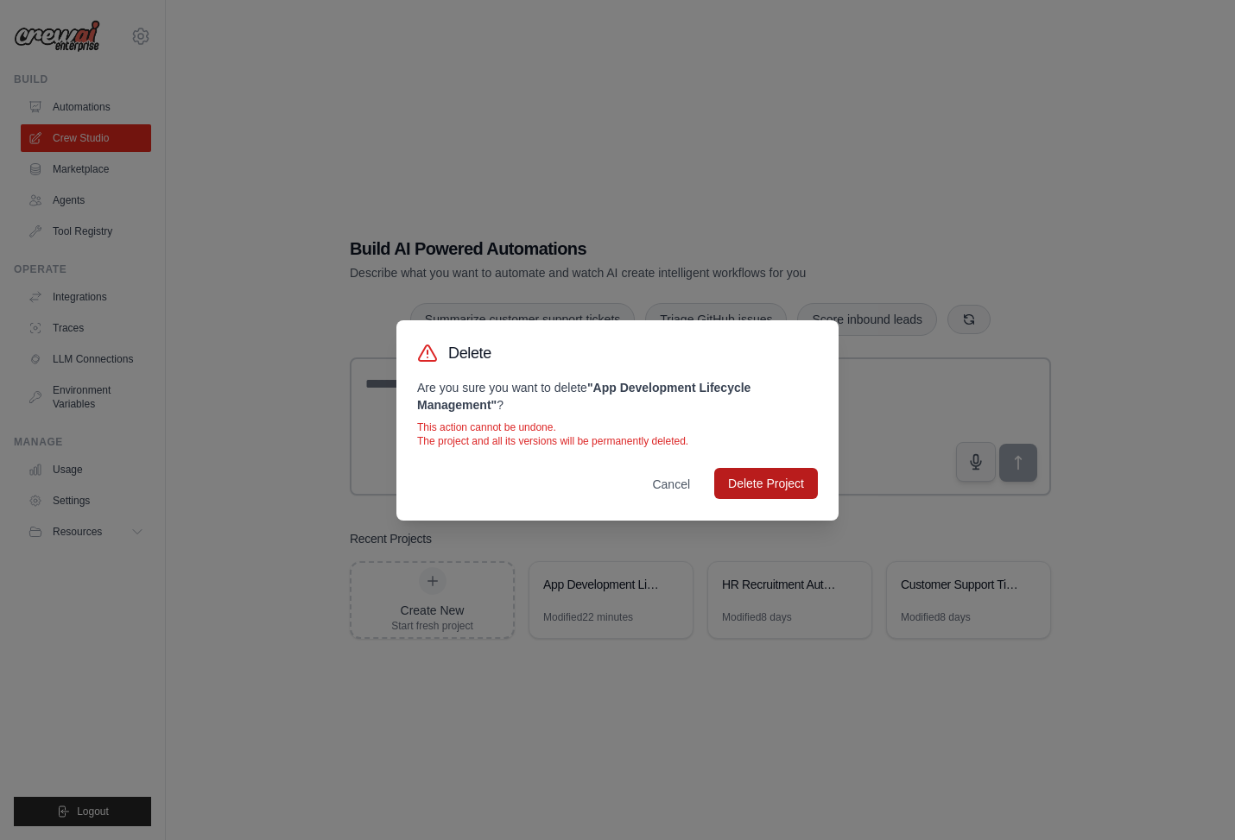
click at [750, 475] on button "Delete Project" at bounding box center [766, 483] width 104 height 31
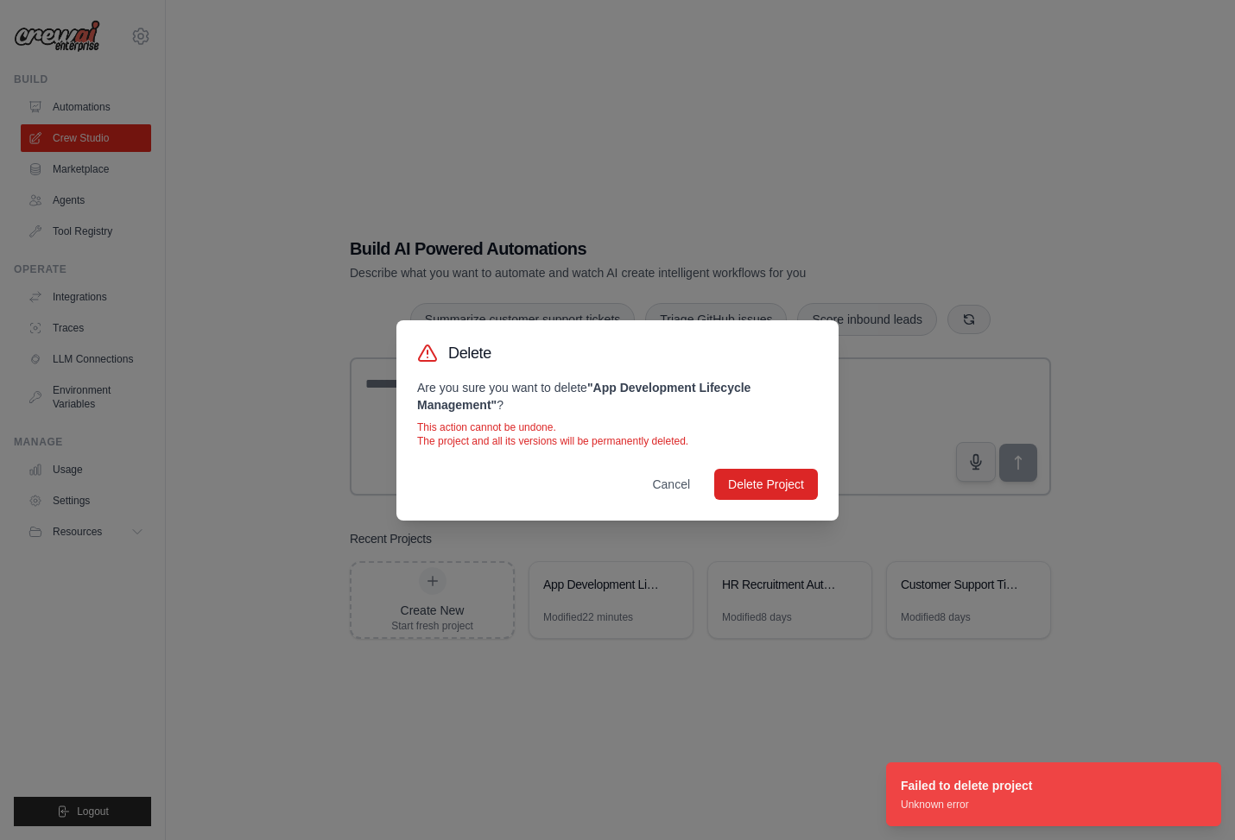
click at [891, 641] on div "Delete Are you sure you want to delete " App Development Lifecycle Management "…" at bounding box center [617, 420] width 1235 height 840
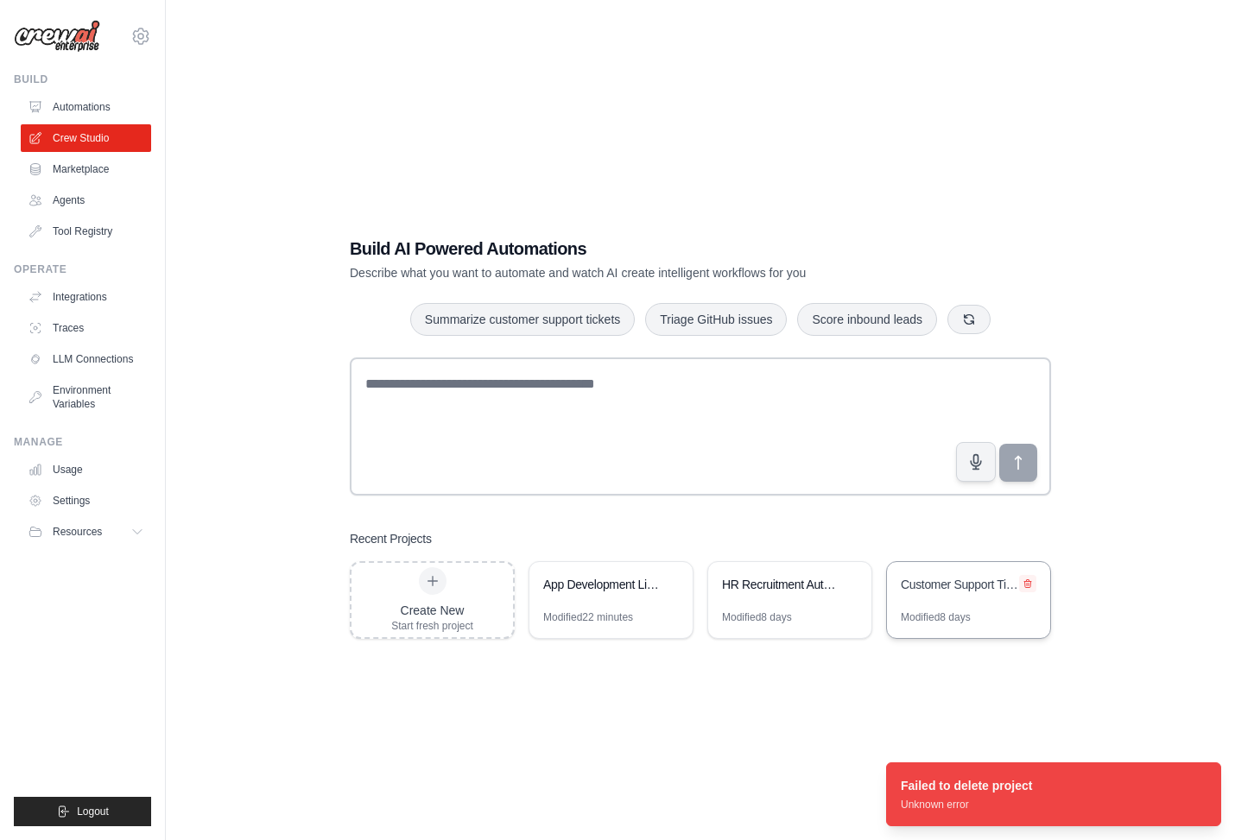
click at [1027, 584] on icon at bounding box center [1027, 583] width 10 height 10
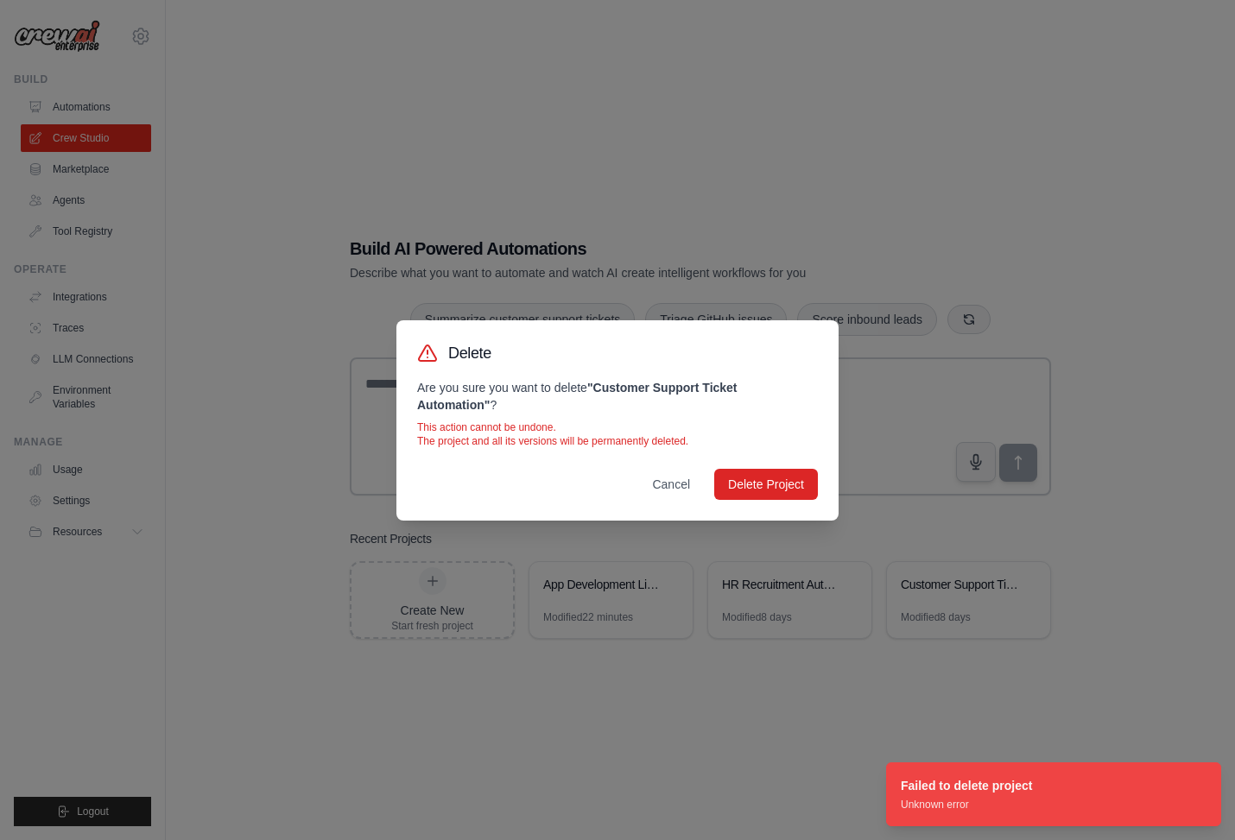
click at [755, 466] on div "Delete Are you sure you want to delete " Customer Support Ticket Automation " ?…" at bounding box center [617, 420] width 442 height 200
click at [752, 478] on button "Delete Project" at bounding box center [766, 483] width 104 height 31
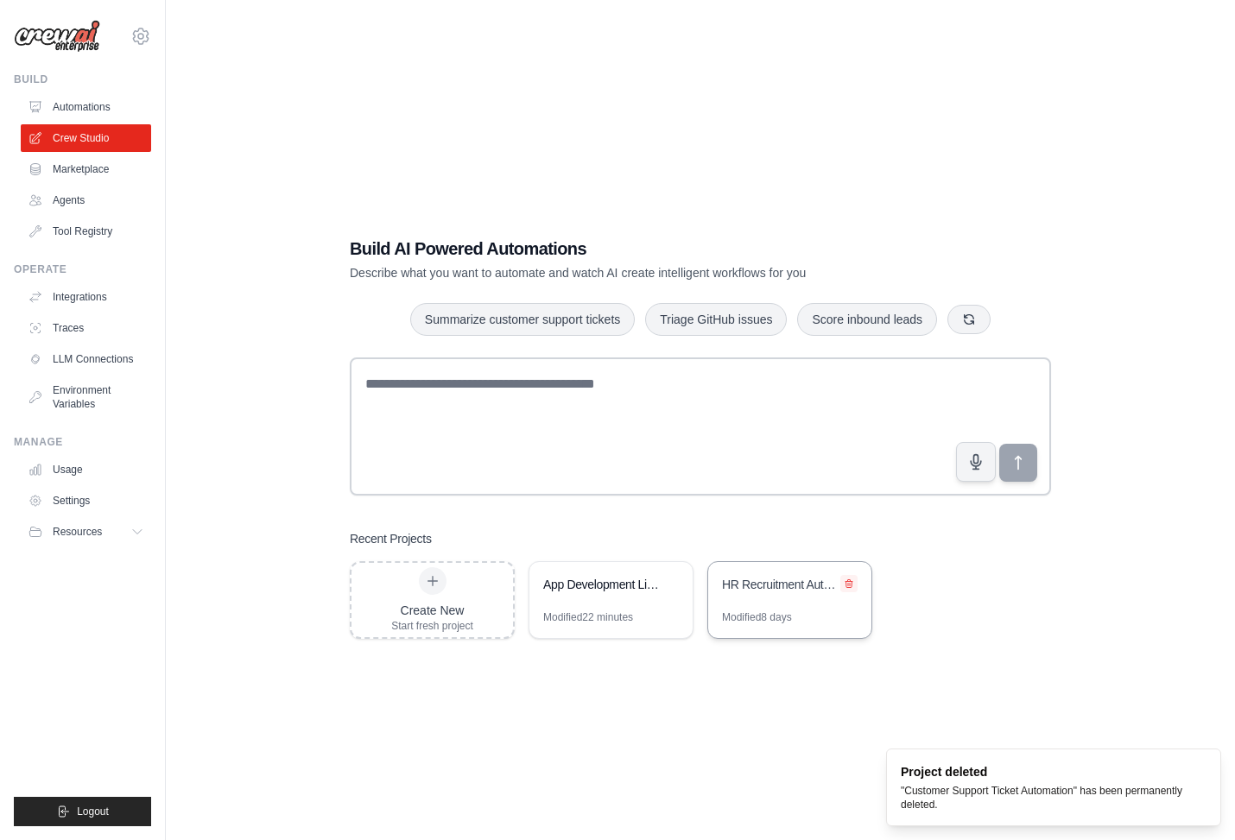
click at [846, 578] on icon at bounding box center [848, 583] width 10 height 10
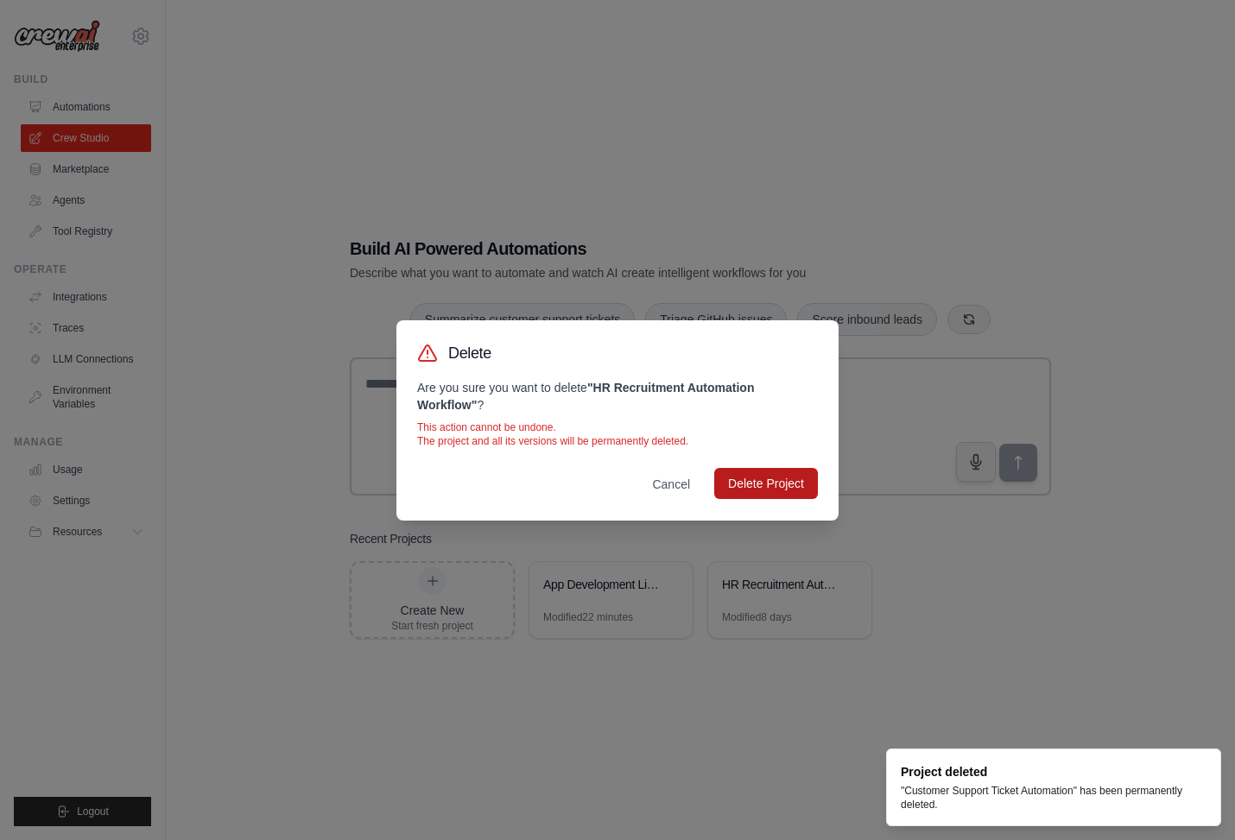
click at [747, 483] on button "Delete Project" at bounding box center [766, 483] width 104 height 31
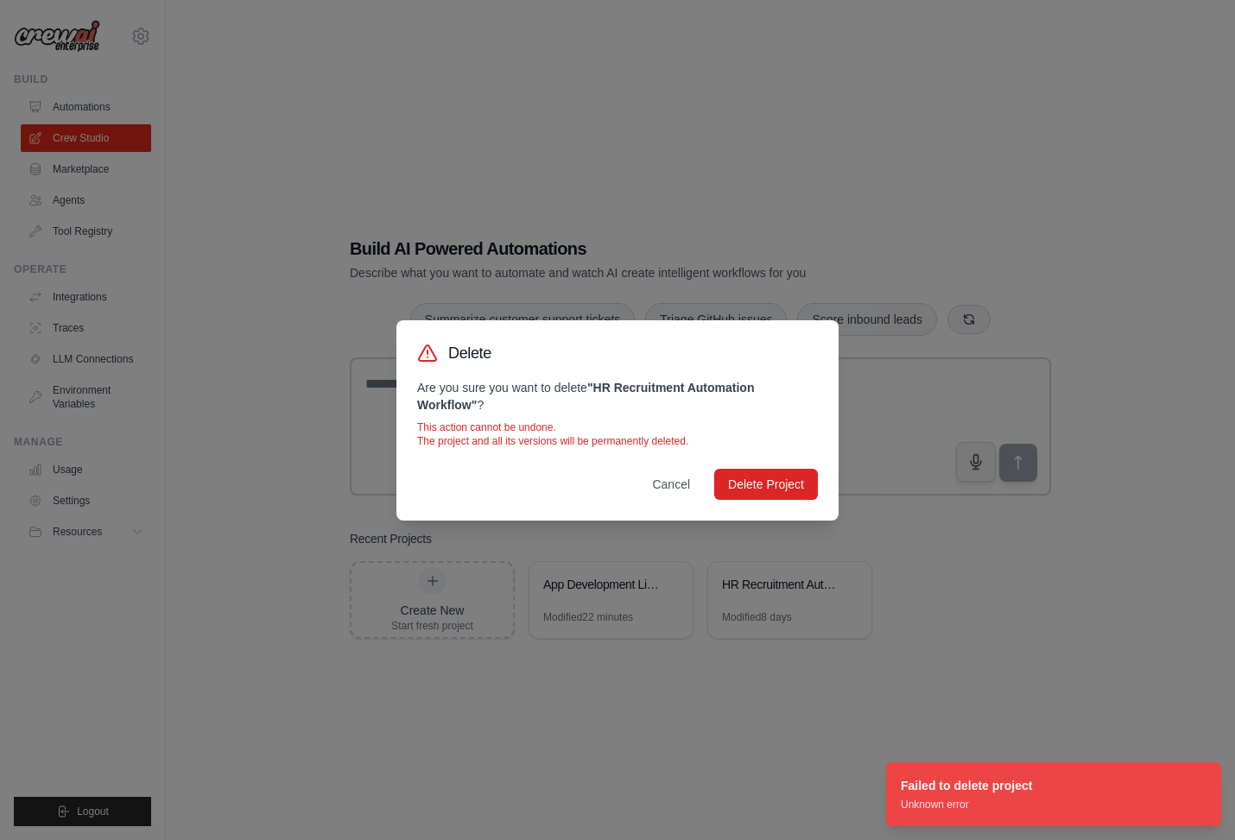
click at [599, 591] on div "Delete Are you sure you want to delete " HR Recruitment Automation Workflow " ?…" at bounding box center [617, 420] width 1235 height 840
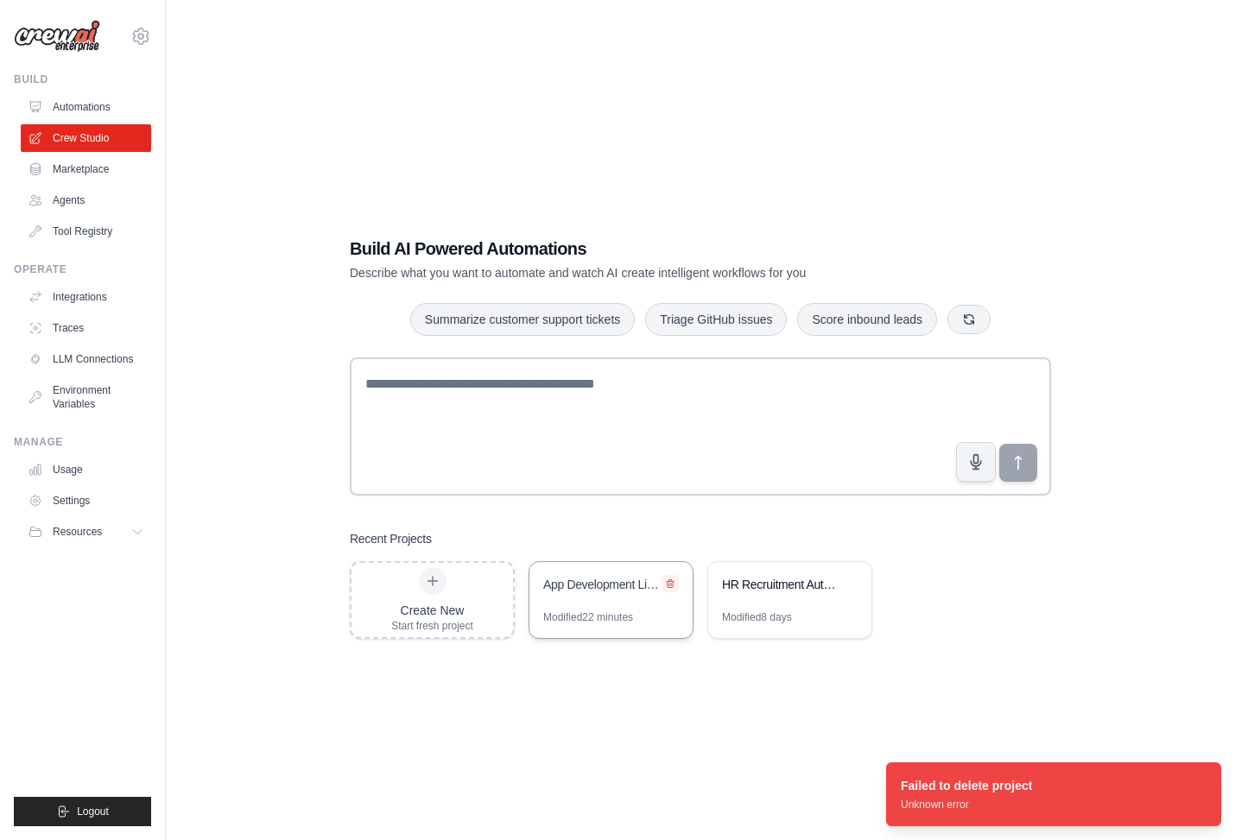
click at [675, 585] on button at bounding box center [669, 583] width 17 height 17
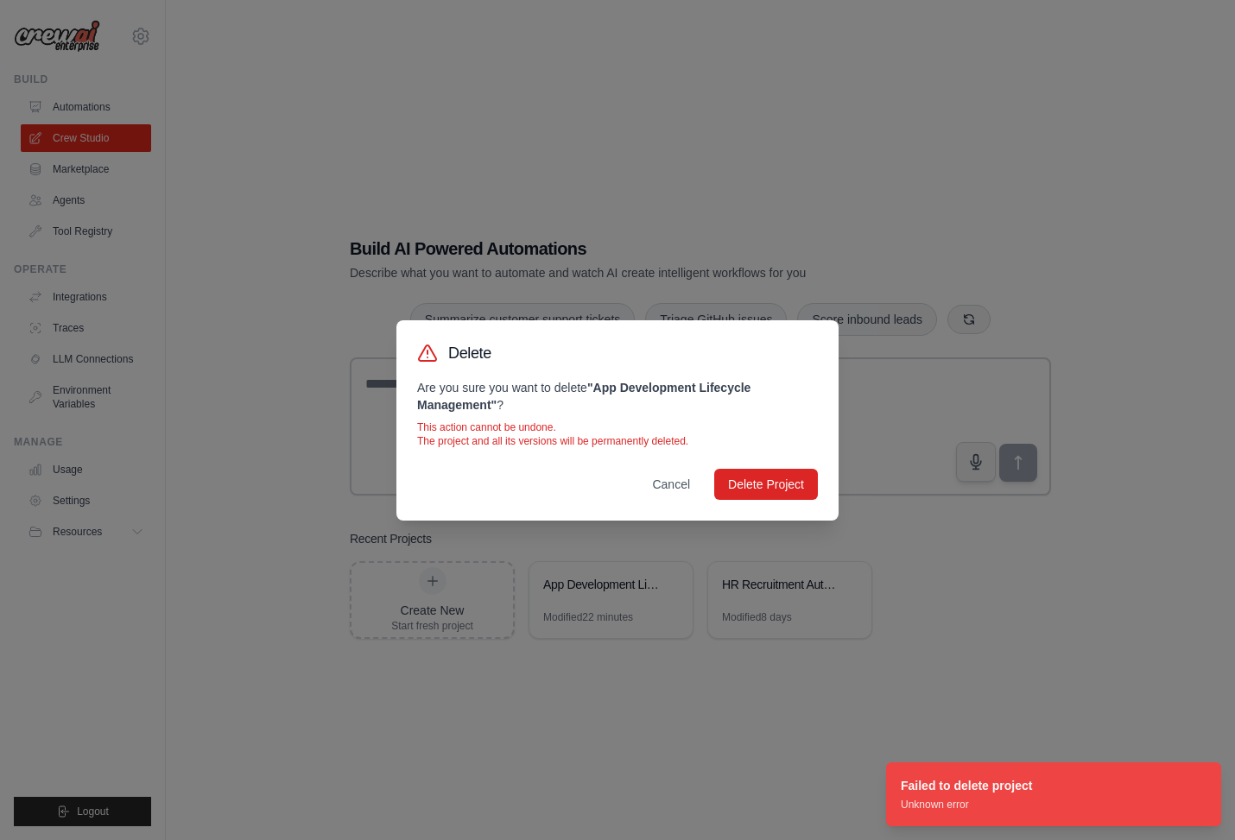
click at [750, 498] on div "Cancel Delete Project" at bounding box center [617, 484] width 401 height 31
click at [751, 491] on button "Delete Project" at bounding box center [766, 483] width 104 height 31
click at [490, 798] on div "Delete Are you sure you want to delete " App Development Lifecycle Management "…" at bounding box center [617, 420] width 1235 height 840
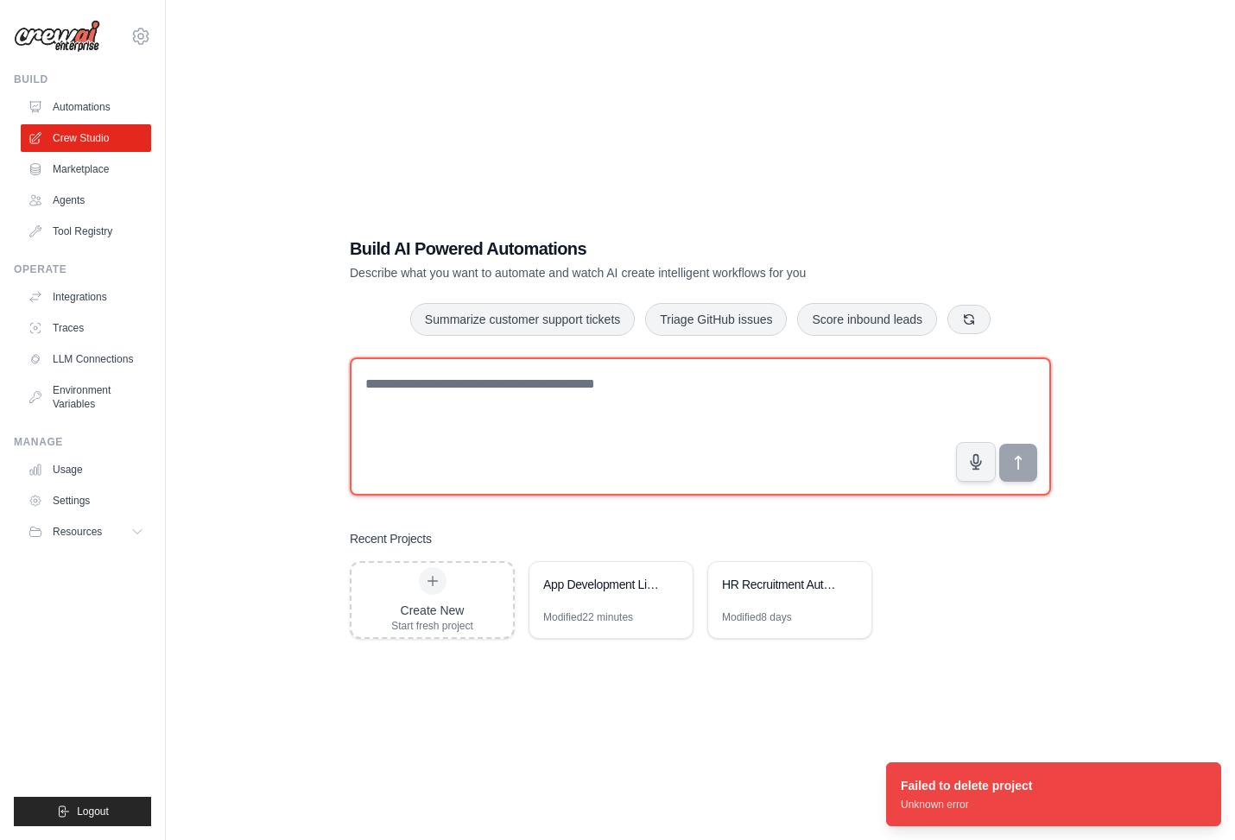
click at [619, 360] on textarea at bounding box center [700, 426] width 701 height 138
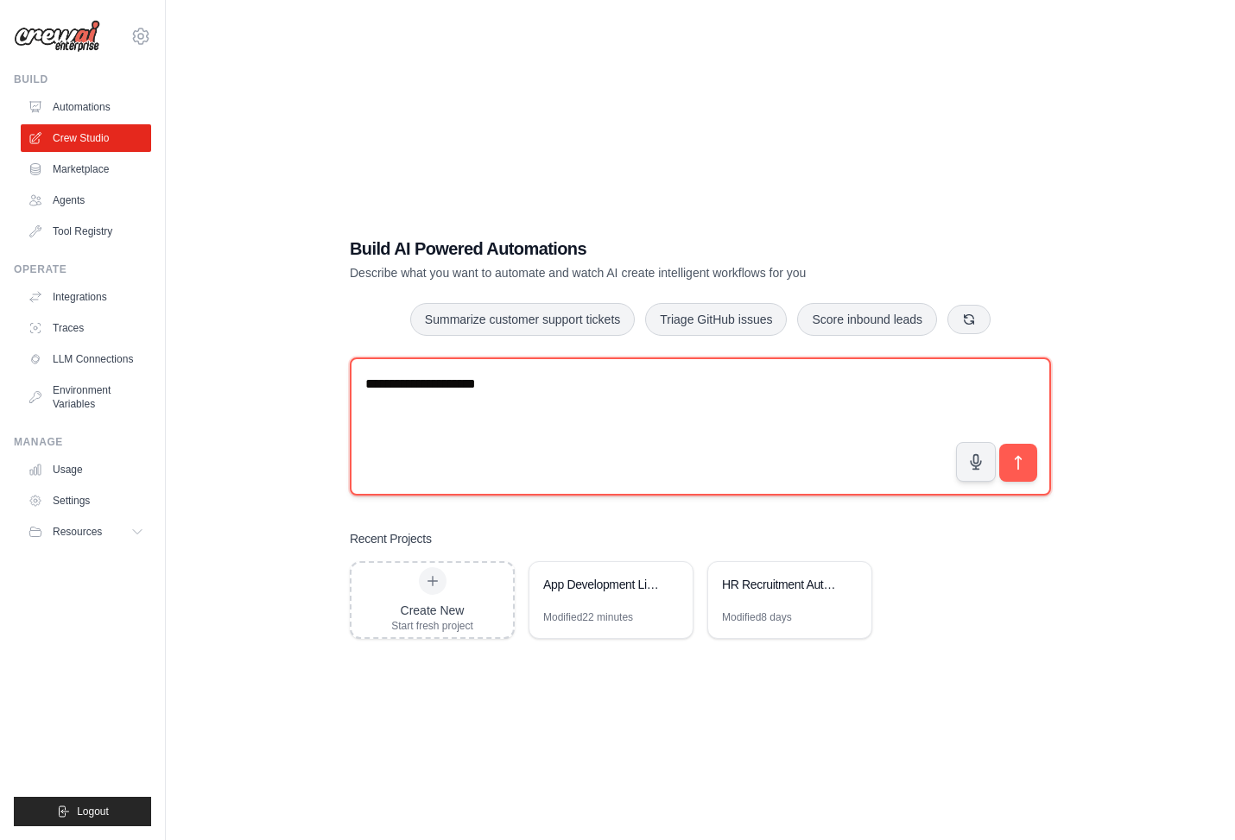
type textarea "**********"
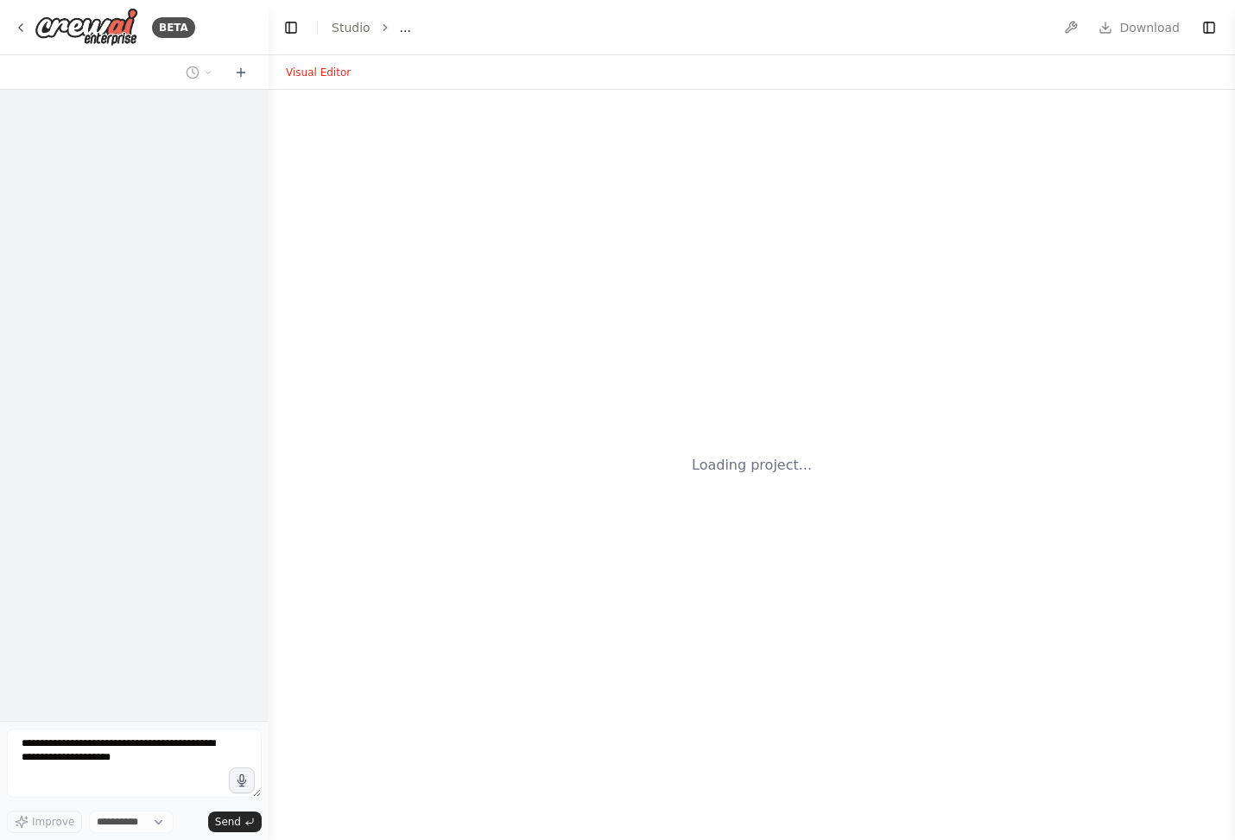
select select "****"
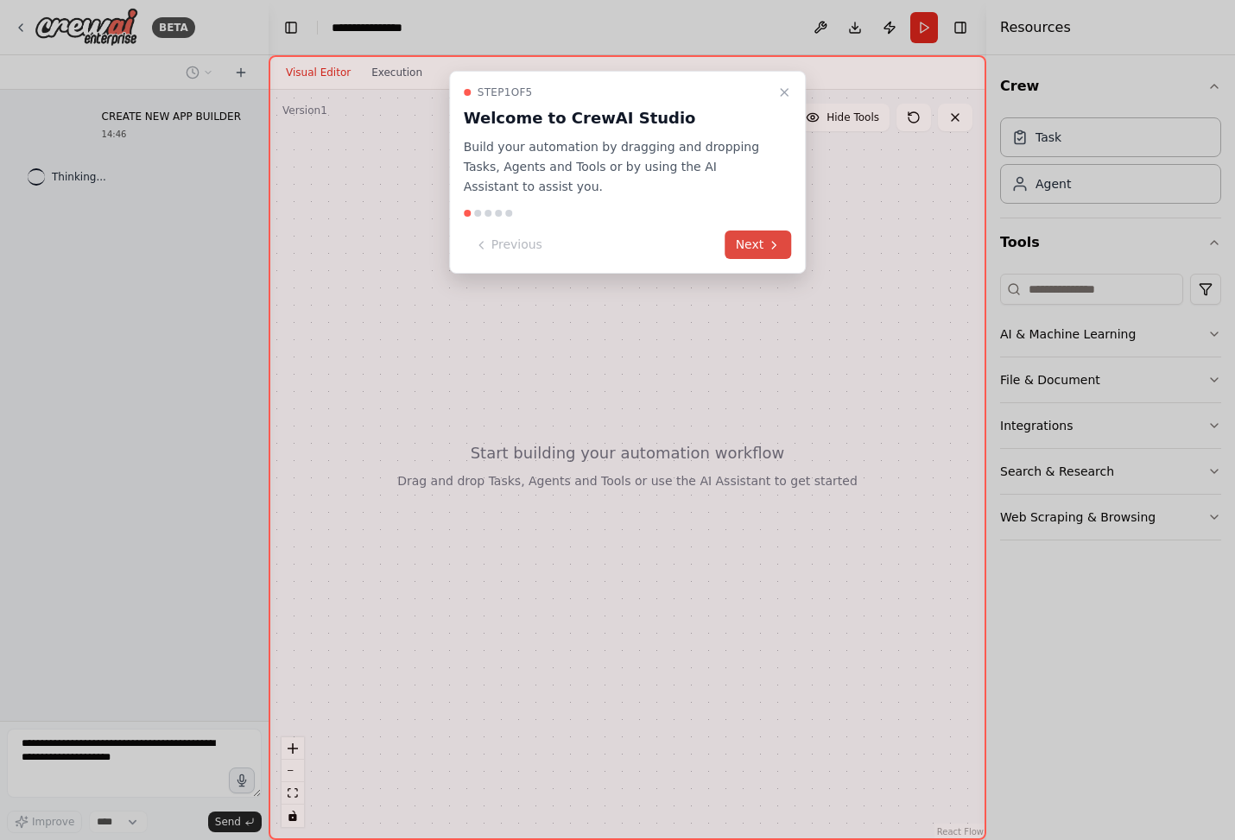
click at [772, 250] on icon at bounding box center [774, 245] width 14 height 14
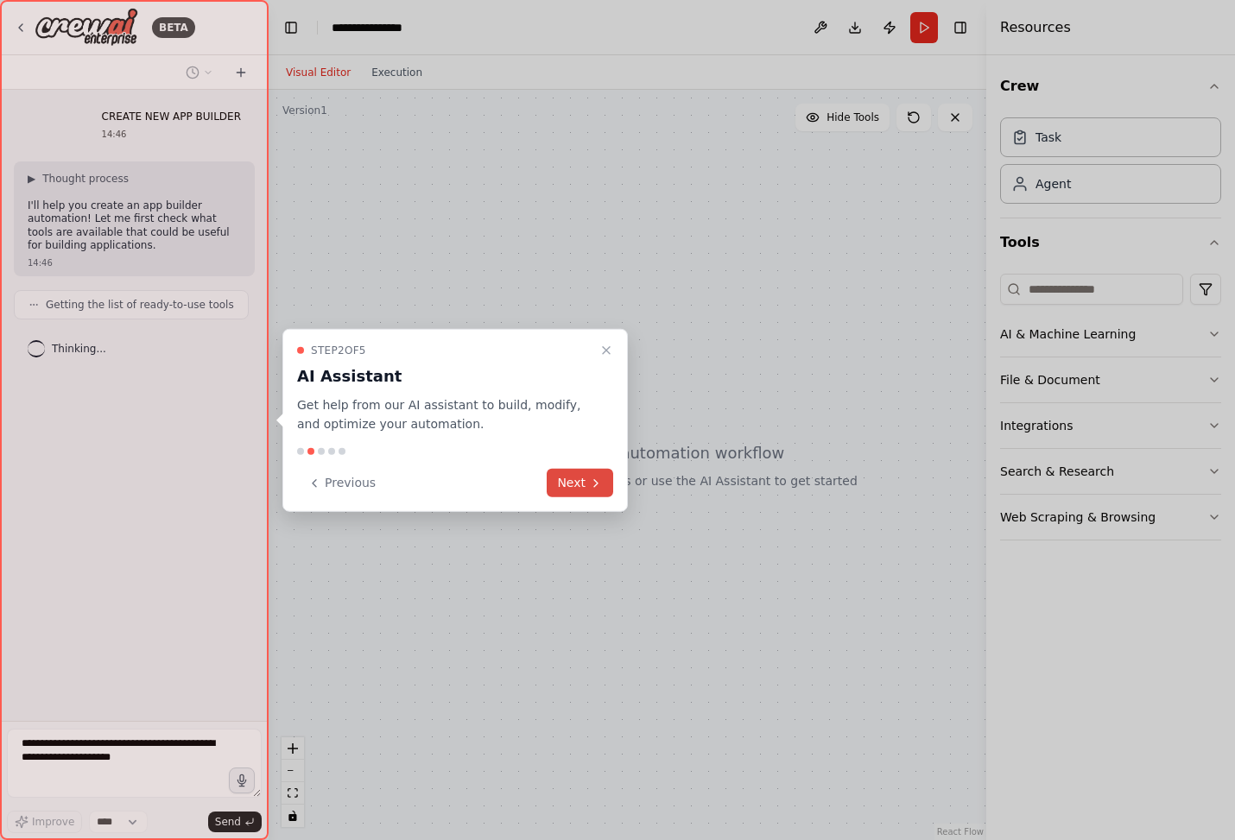
click at [585, 484] on button "Next" at bounding box center [579, 483] width 66 height 28
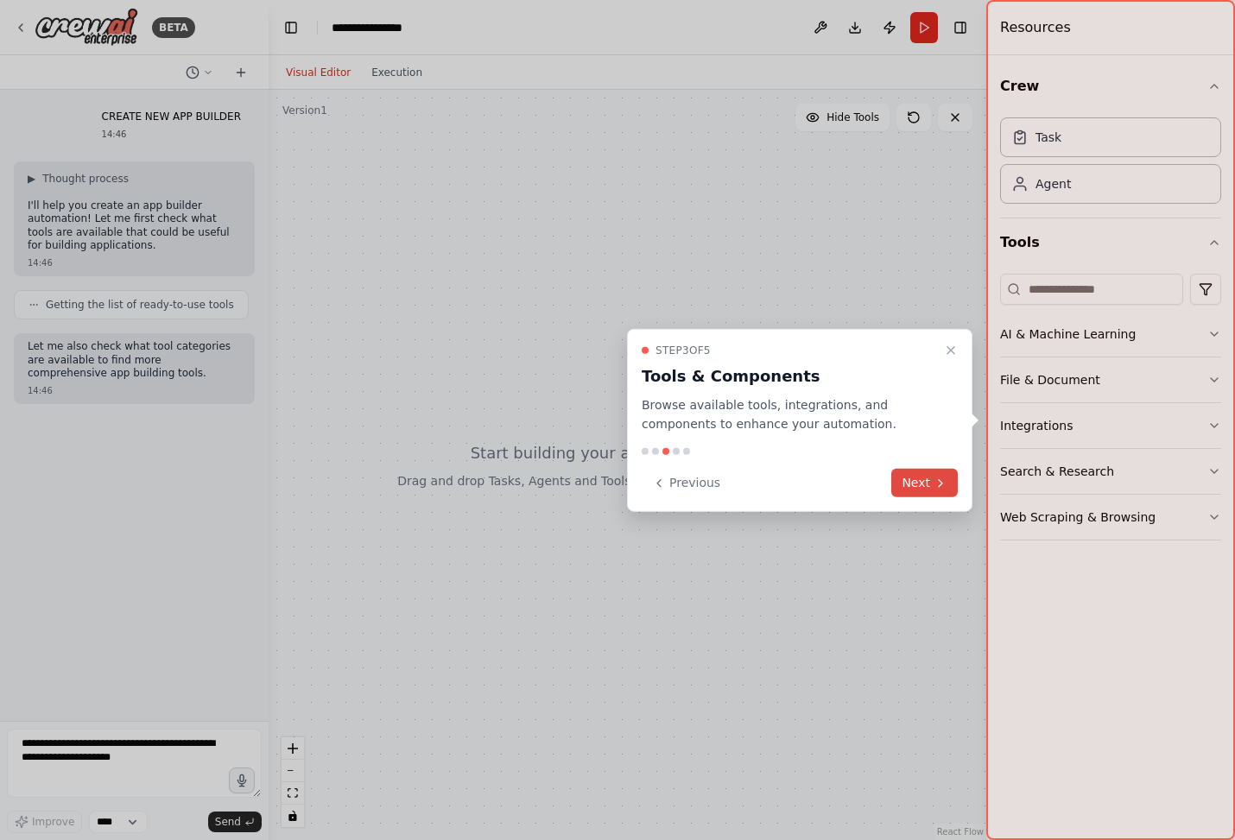
click at [926, 474] on button "Next" at bounding box center [924, 483] width 66 height 28
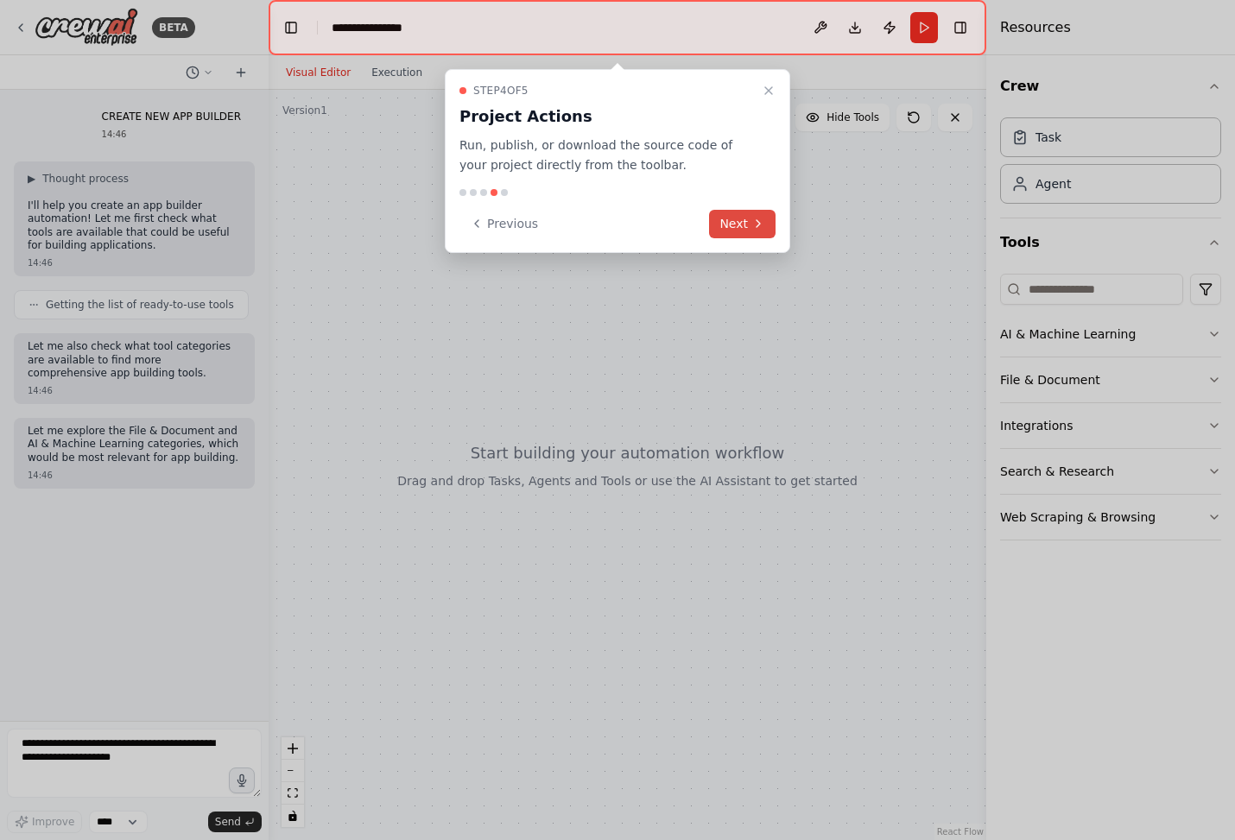
click at [760, 228] on icon at bounding box center [758, 224] width 14 height 14
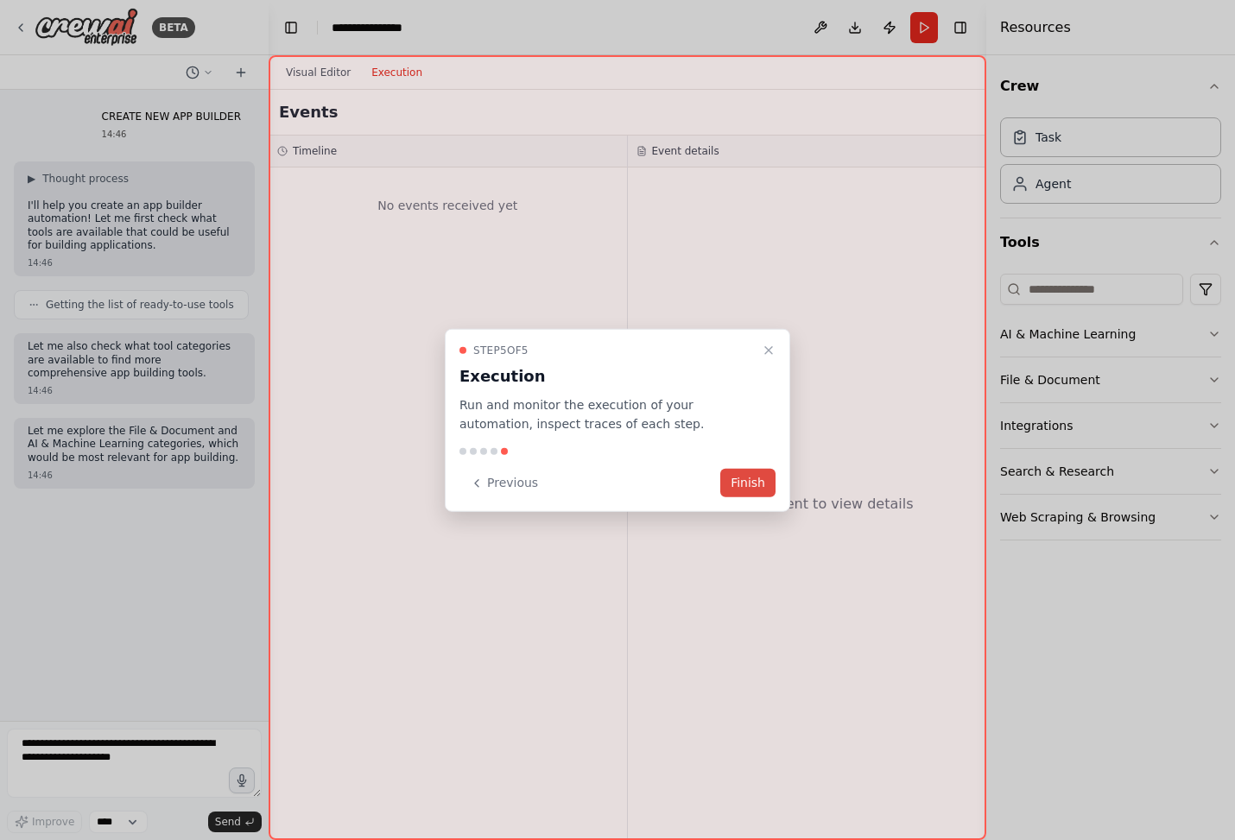
click at [753, 492] on button "Finish" at bounding box center [747, 483] width 55 height 28
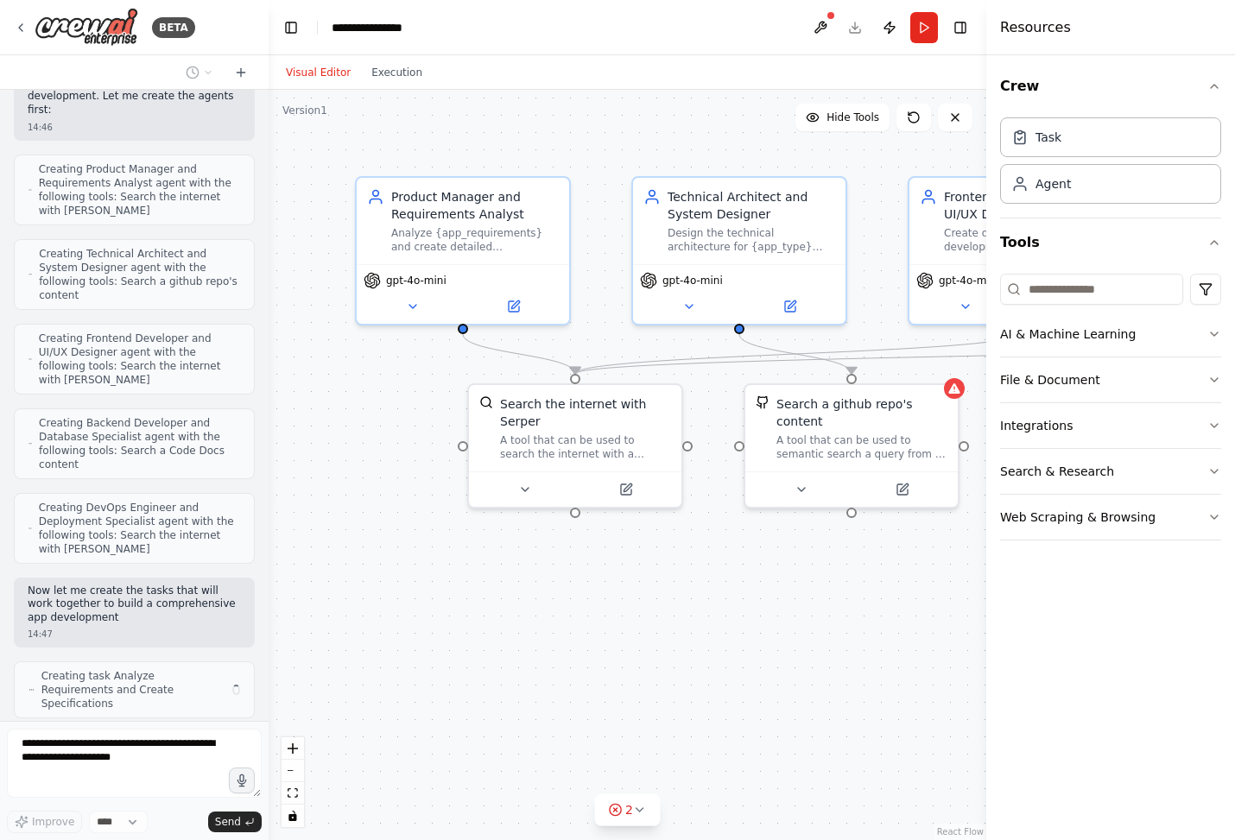
scroll to position [473, 0]
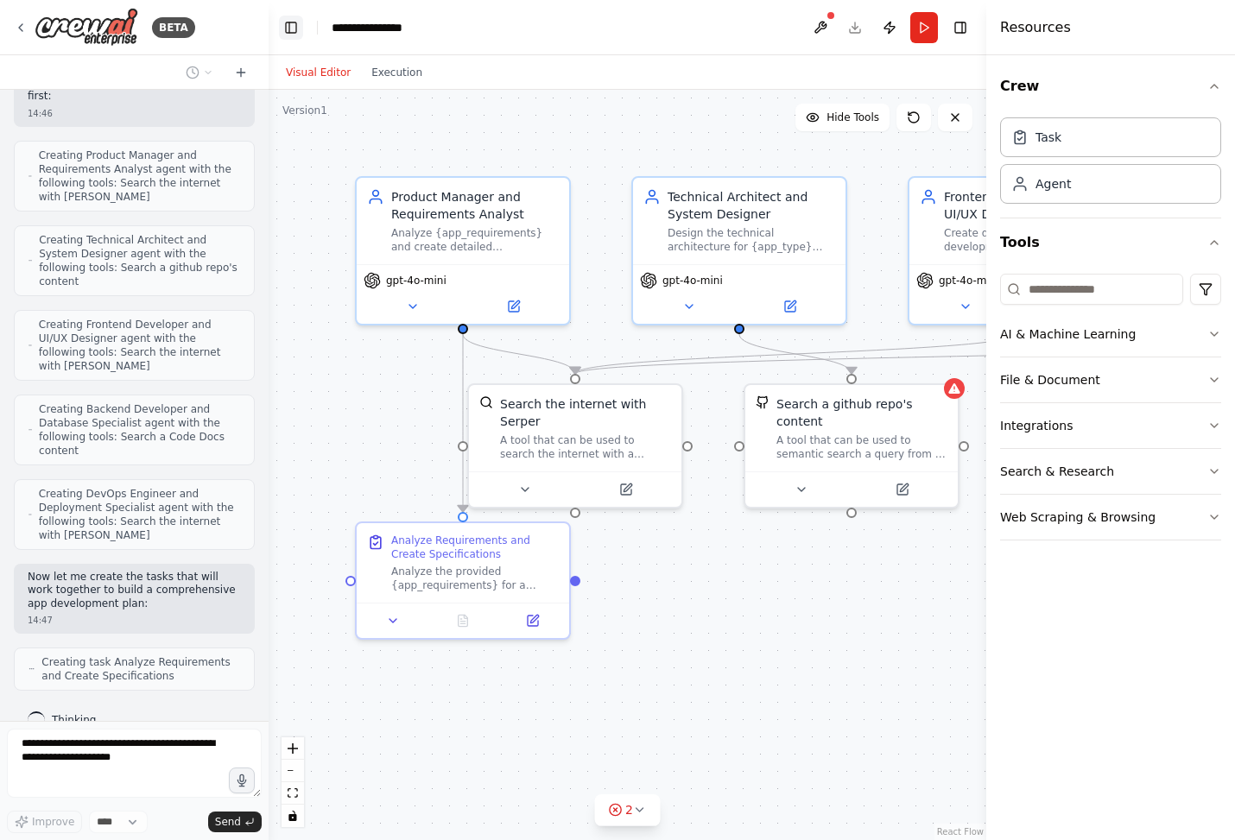
click at [289, 28] on button "Toggle Left Sidebar" at bounding box center [291, 28] width 24 height 24
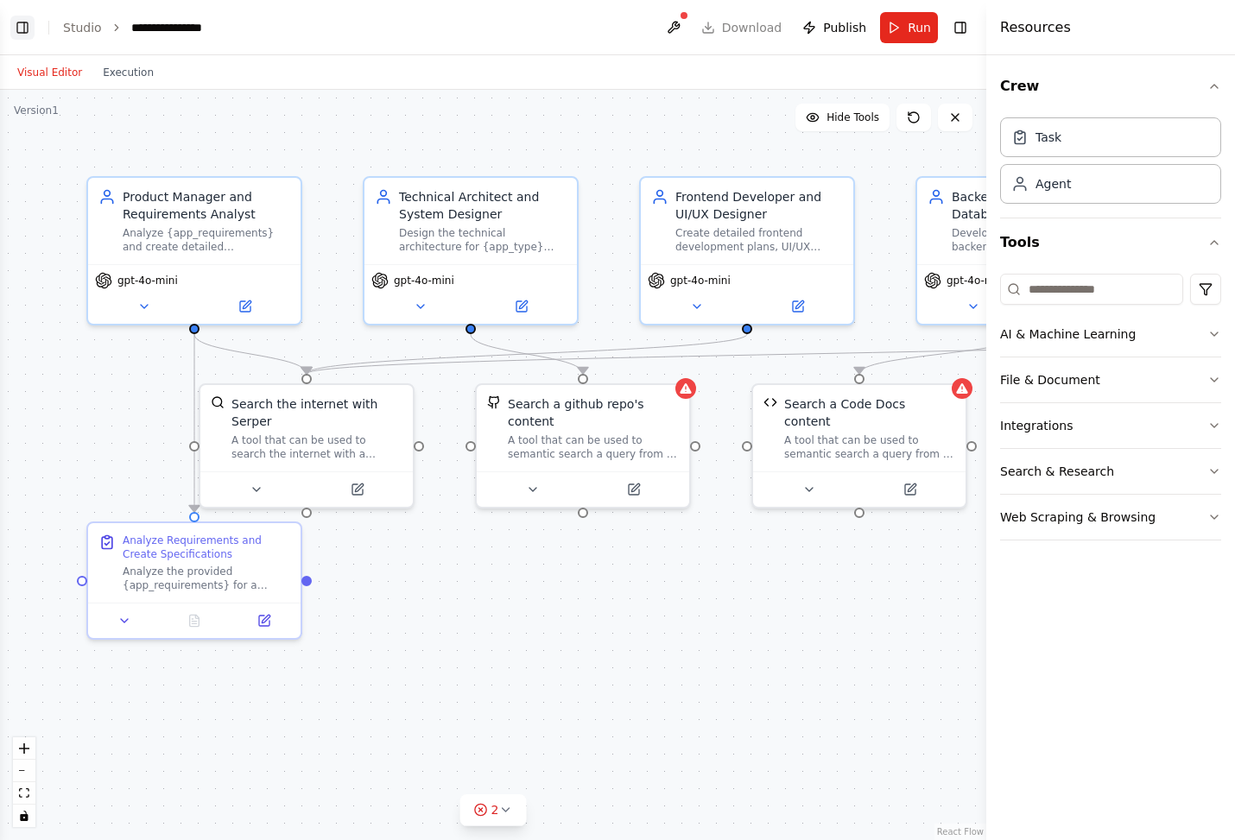
scroll to position [530, 0]
click at [21, 27] on button "Toggle Left Sidebar" at bounding box center [22, 28] width 24 height 24
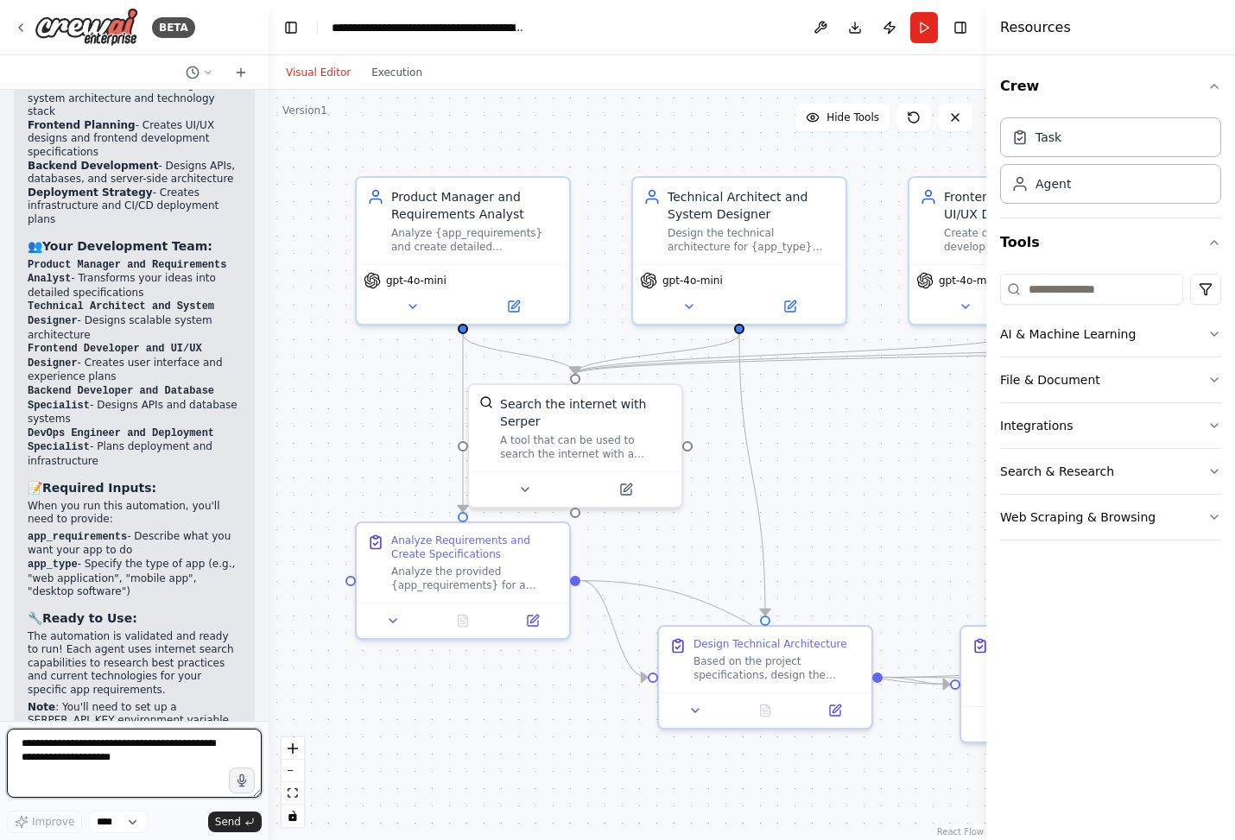
scroll to position [2535, 0]
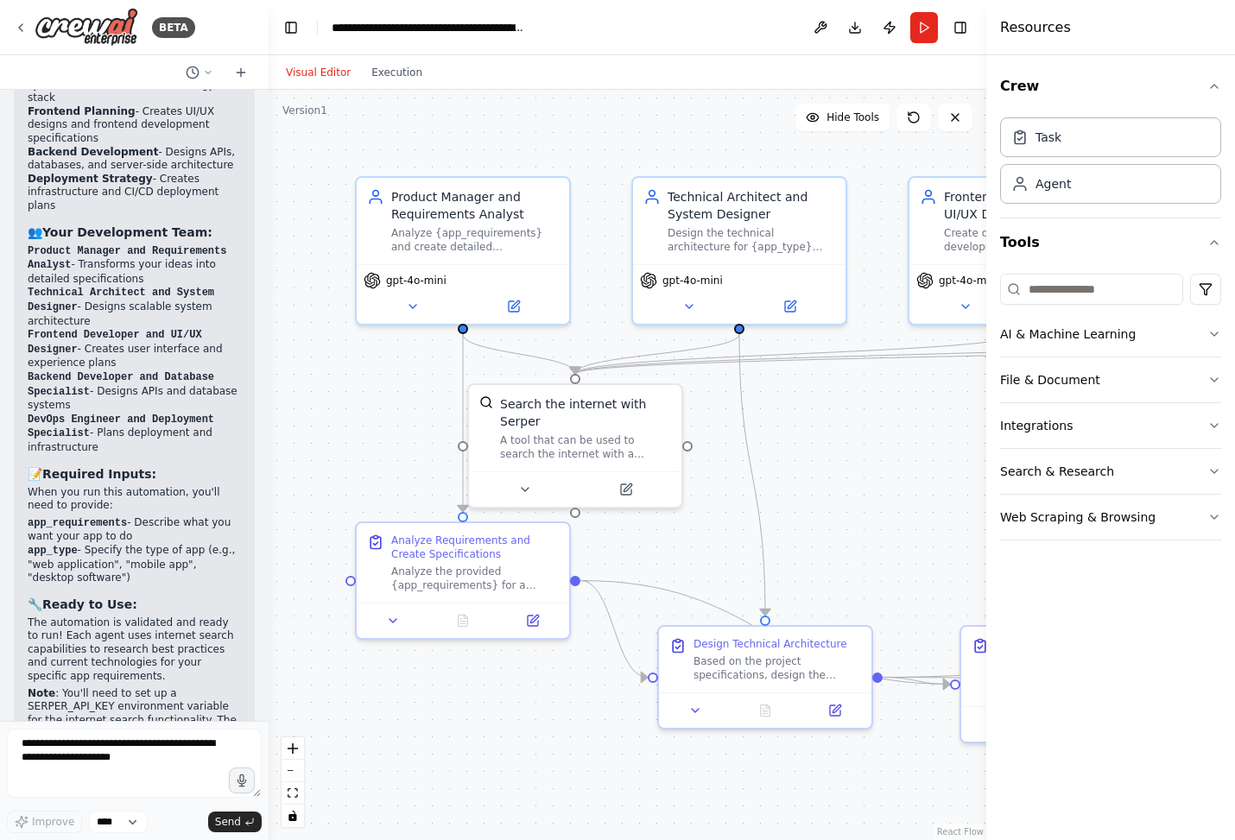
click at [1100, 17] on div "Resources" at bounding box center [1110, 27] width 249 height 55
click at [971, 35] on button "Toggle Right Sidebar" at bounding box center [960, 28] width 24 height 24
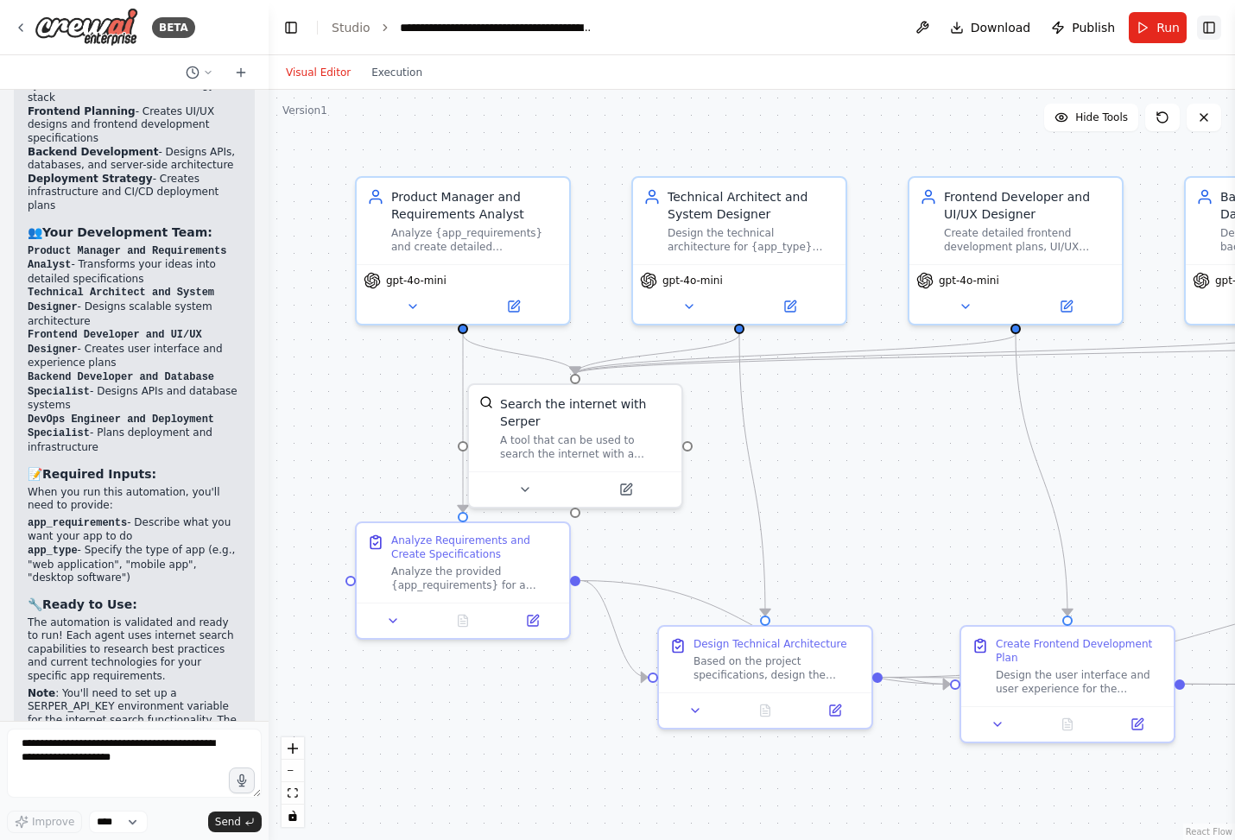
click at [1212, 16] on button "Toggle Right Sidebar" at bounding box center [1209, 28] width 24 height 24
